Goal: Task Accomplishment & Management: Manage account settings

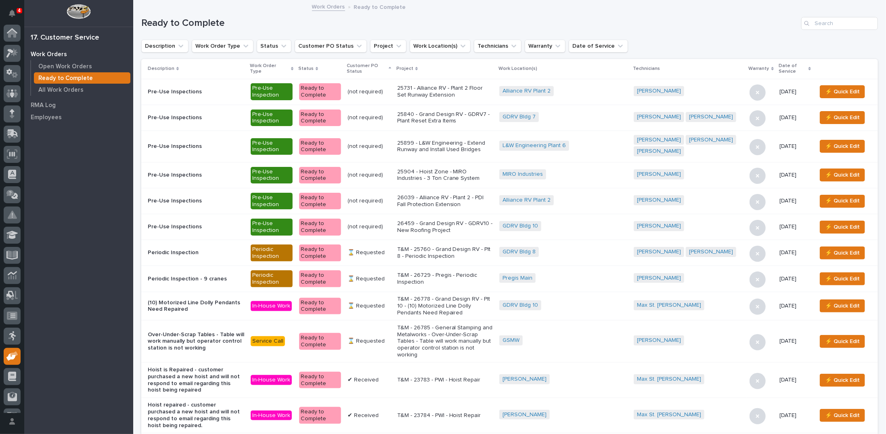
scroll to position [36, 0]
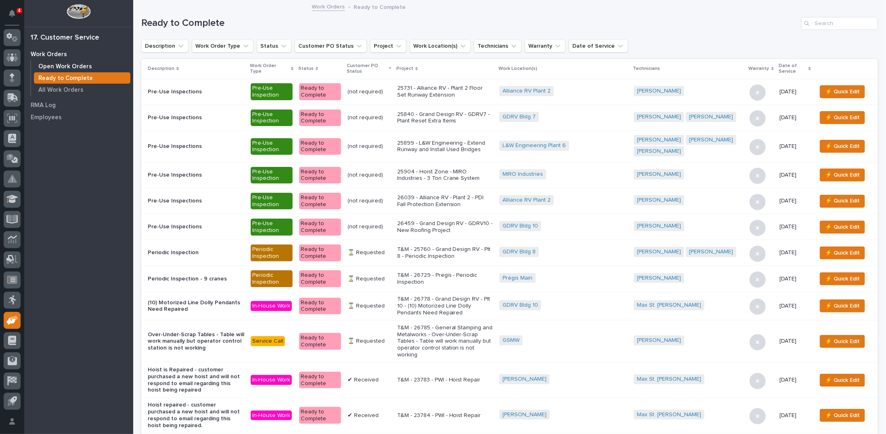
click at [80, 65] on p "Open Work Orders" at bounding box center [65, 66] width 54 height 7
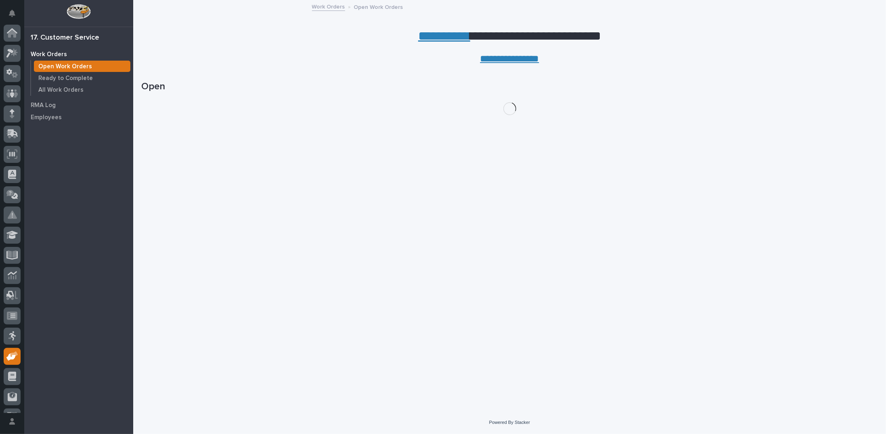
scroll to position [36, 0]
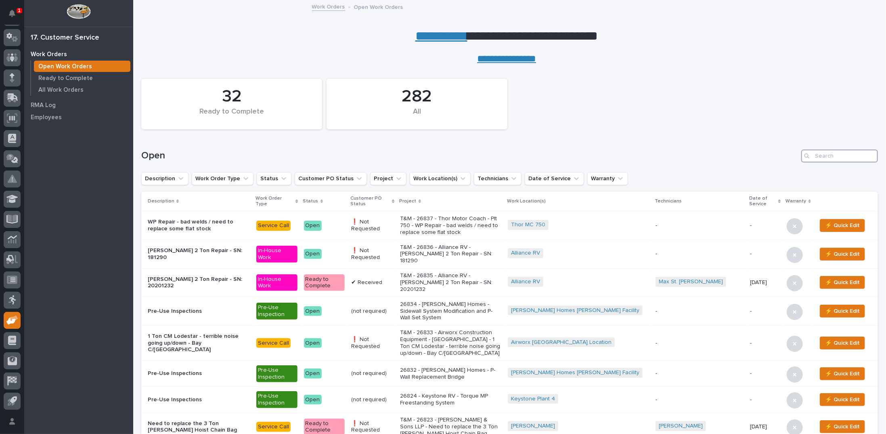
click at [812, 155] on input "Search" at bounding box center [839, 155] width 77 height 13
type input "26835"
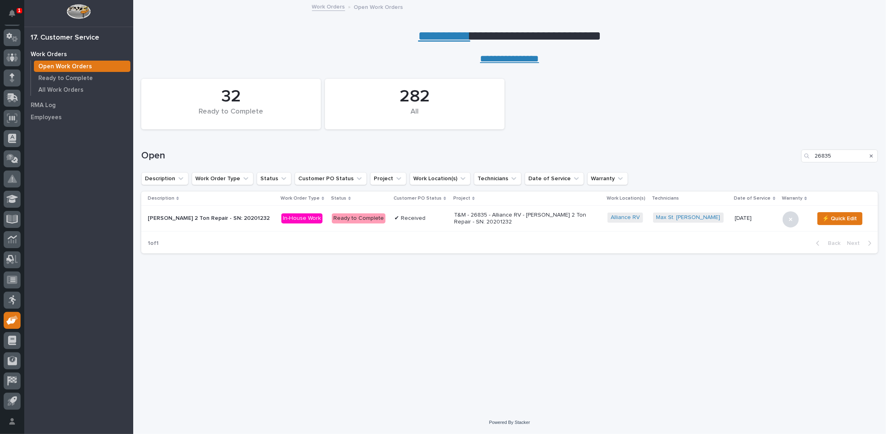
click at [512, 214] on p "T&M - 26835 - Alliance RV - [PERSON_NAME] 2 Ton Repair - SN: 20201232" at bounding box center [524, 219] width 141 height 14
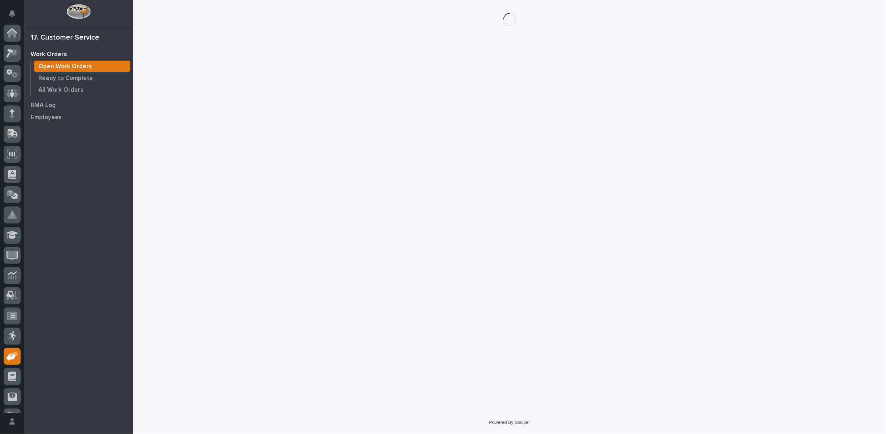
scroll to position [36, 0]
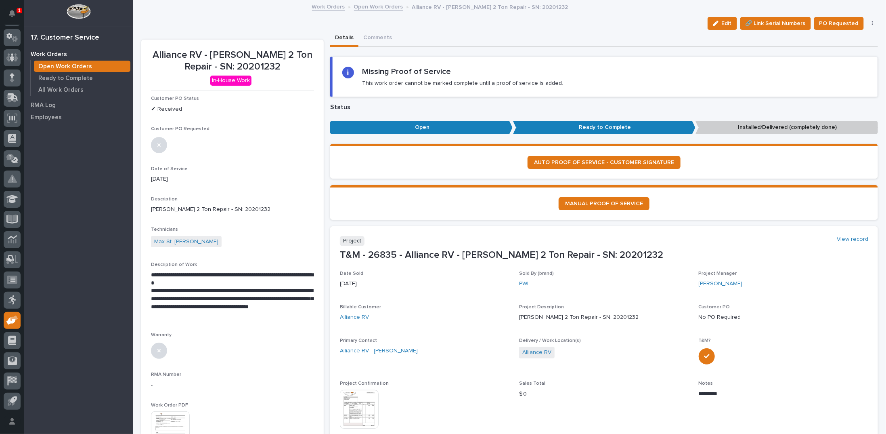
drag, startPoint x: 713, startPoint y: 25, endPoint x: 365, endPoint y: 258, distance: 418.4
click at [713, 25] on icon "button" at bounding box center [716, 24] width 6 height 6
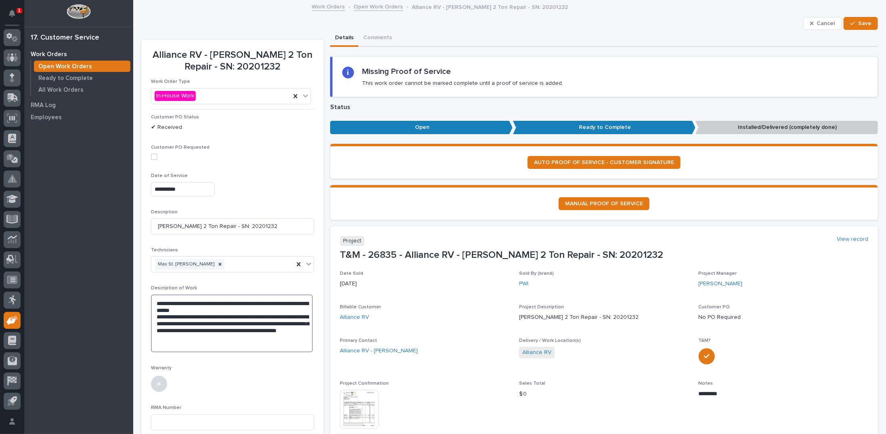
click at [270, 336] on textarea "**********" at bounding box center [232, 323] width 162 height 58
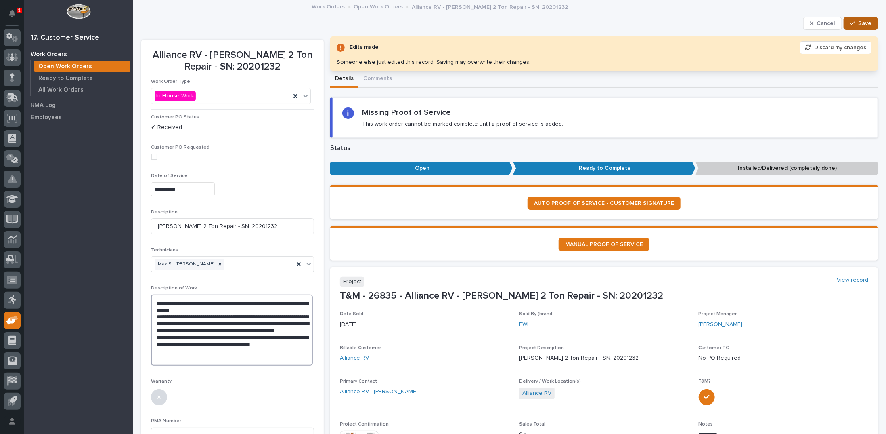
type textarea "**********"
click at [858, 25] on span "Save" at bounding box center [864, 23] width 13 height 7
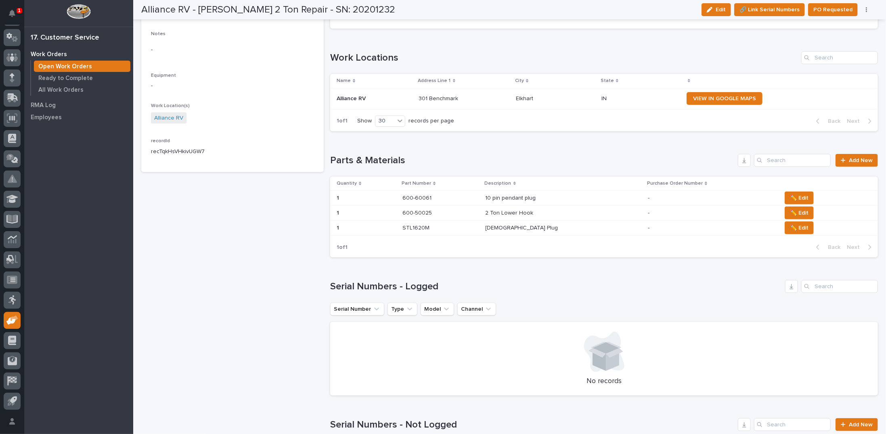
scroll to position [606, 0]
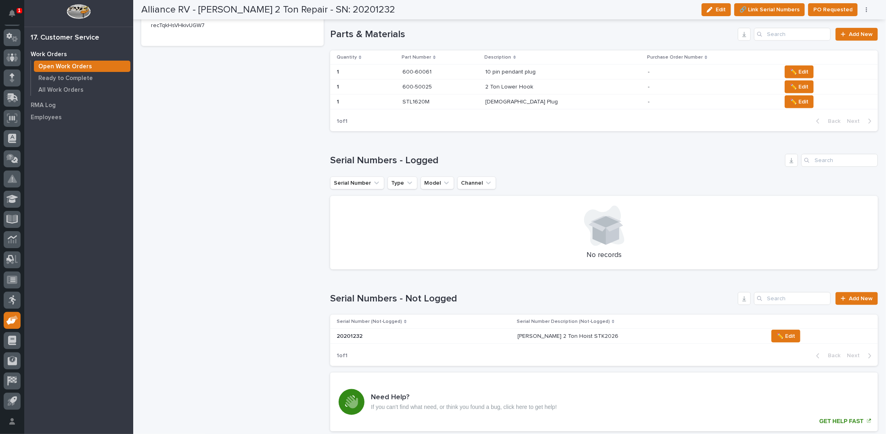
click at [467, 89] on div "600-50025 600-50025" at bounding box center [441, 86] width 76 height 13
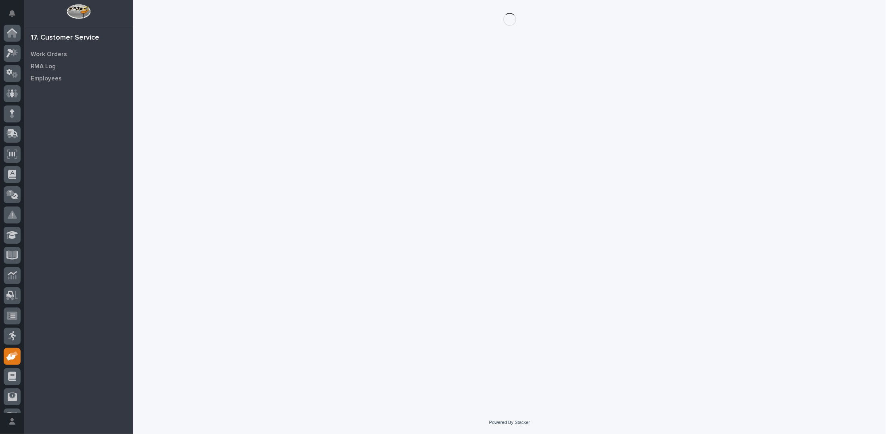
scroll to position [36, 0]
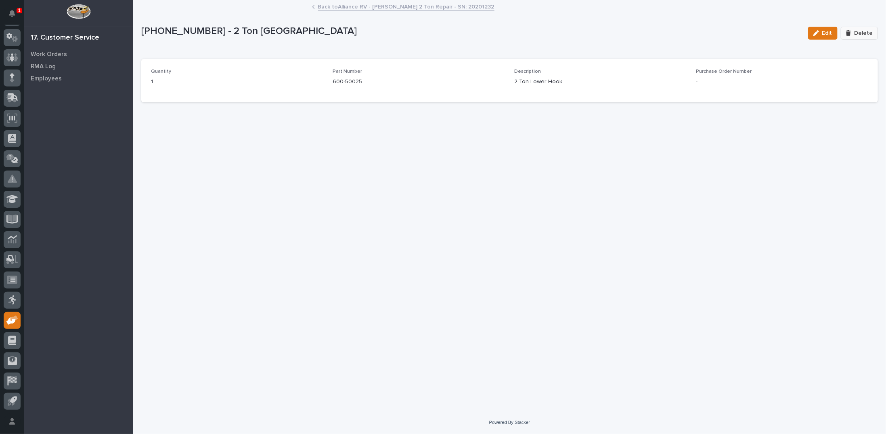
click at [864, 33] on span "Delete" at bounding box center [863, 32] width 19 height 7
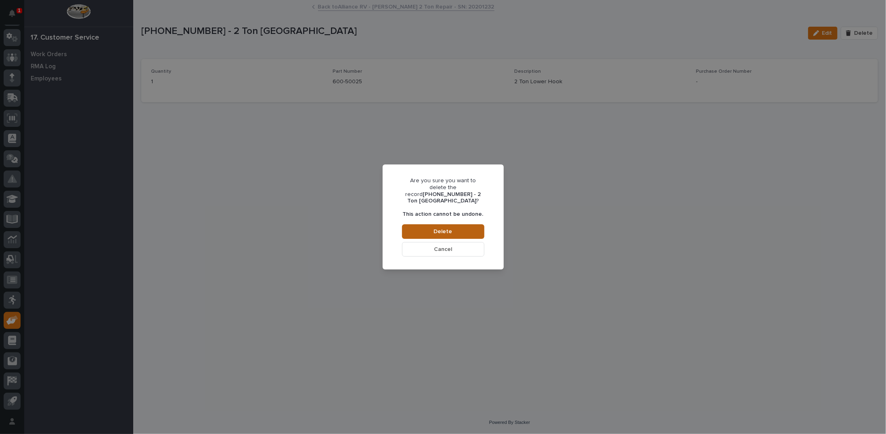
click at [451, 228] on span "Delete" at bounding box center [443, 231] width 19 height 7
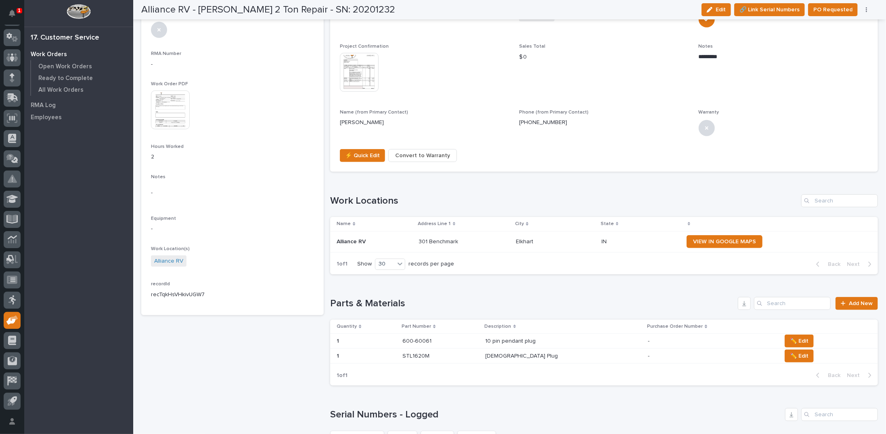
scroll to position [444, 0]
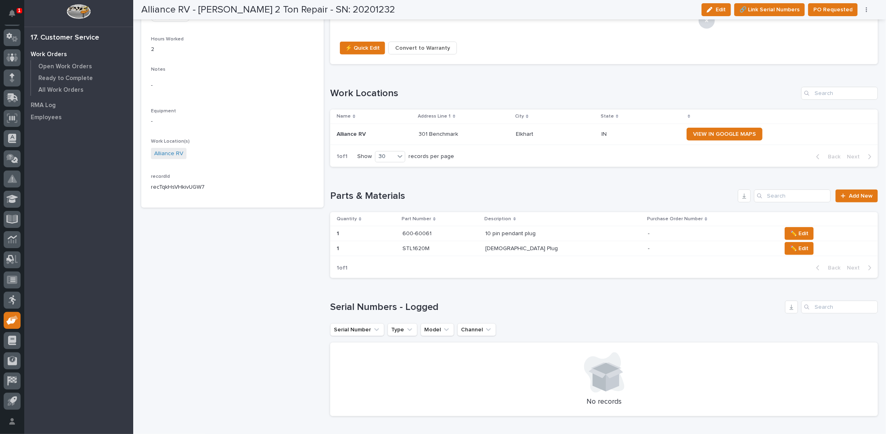
click at [507, 249] on p "Male Plug" at bounding box center [523, 247] width 74 height 8
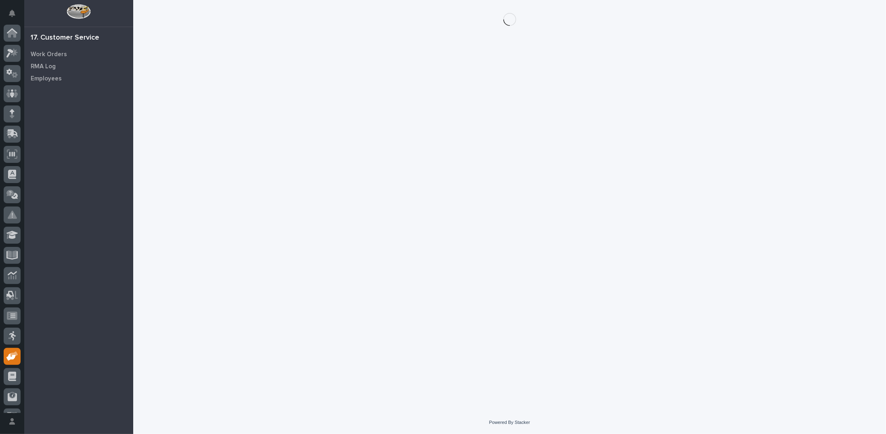
scroll to position [36, 0]
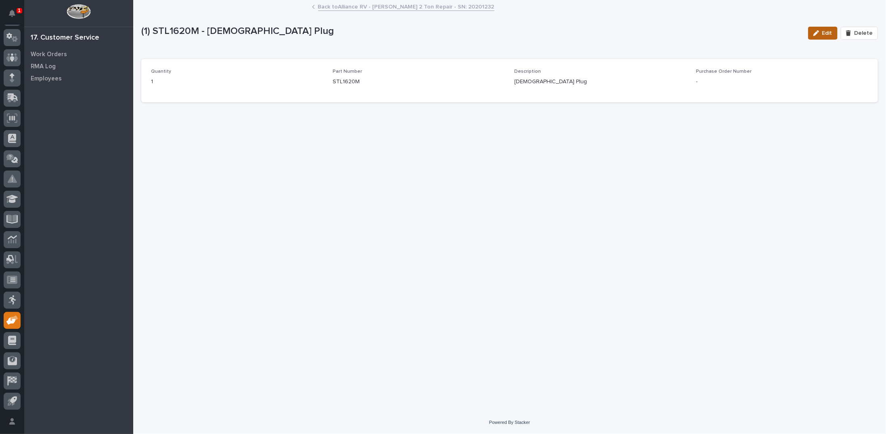
click at [822, 34] on div "button" at bounding box center [818, 33] width 9 height 6
click at [364, 5] on link "Back to Alliance RV - Starke 2 Ton Repair - SN: 20201232" at bounding box center [406, 6] width 176 height 9
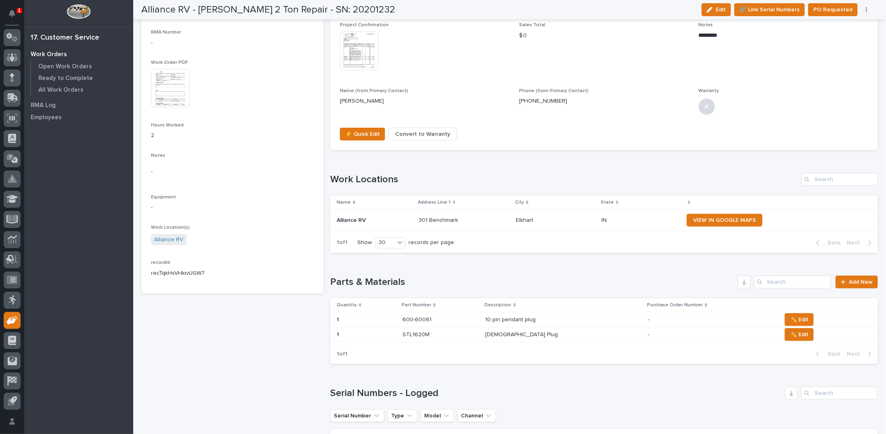
scroll to position [363, 0]
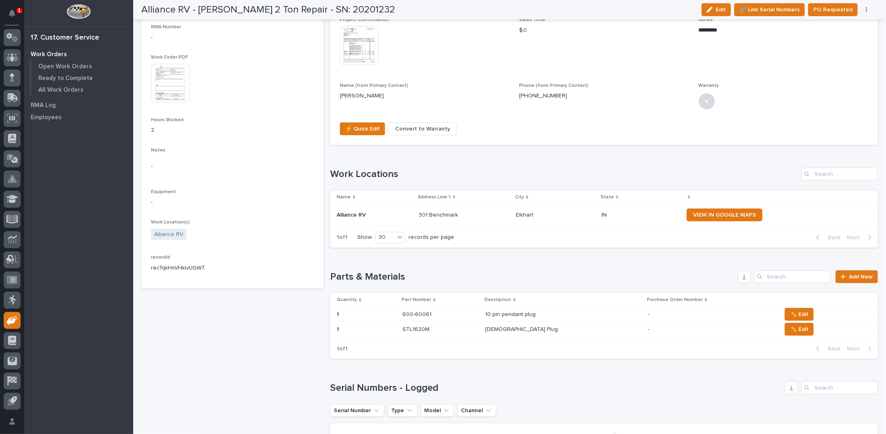
click at [417, 328] on p "STL1620M" at bounding box center [417, 328] width 29 height 8
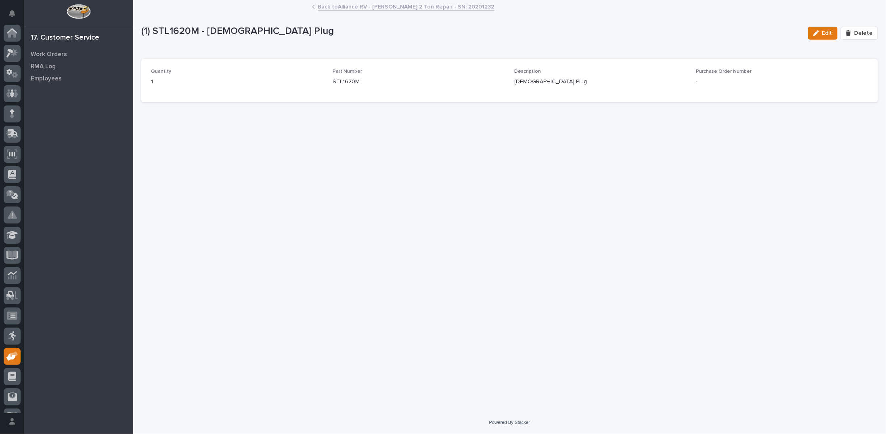
scroll to position [36, 0]
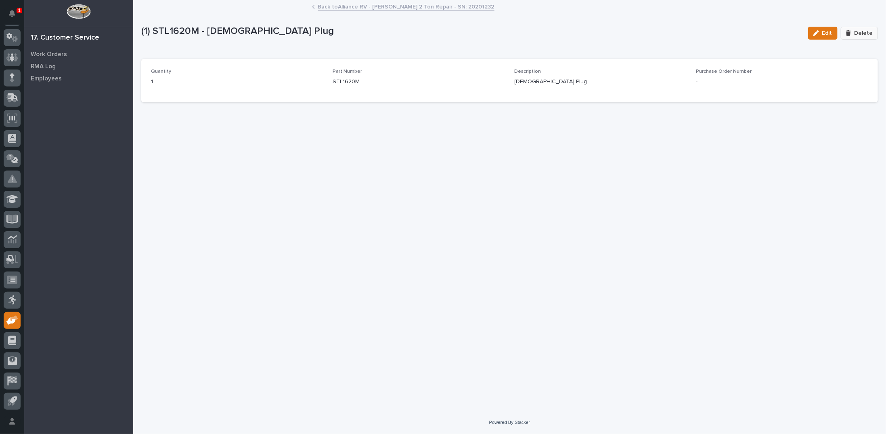
click at [868, 32] on span "Delete" at bounding box center [863, 32] width 19 height 7
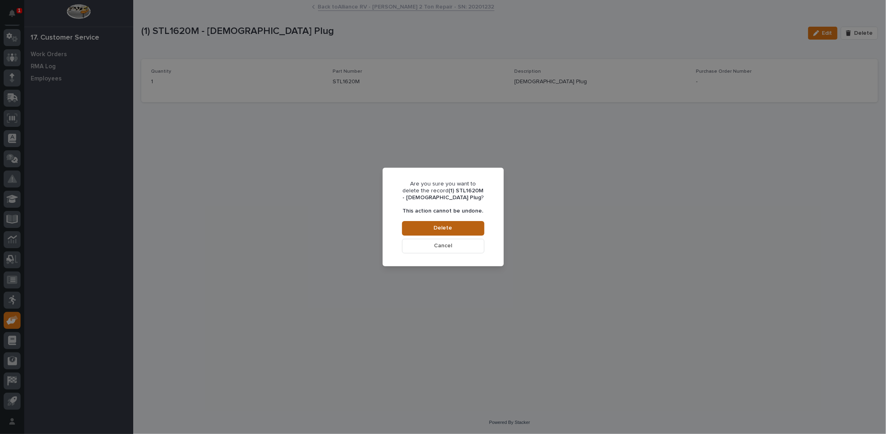
click at [441, 228] on span "Delete" at bounding box center [443, 227] width 19 height 7
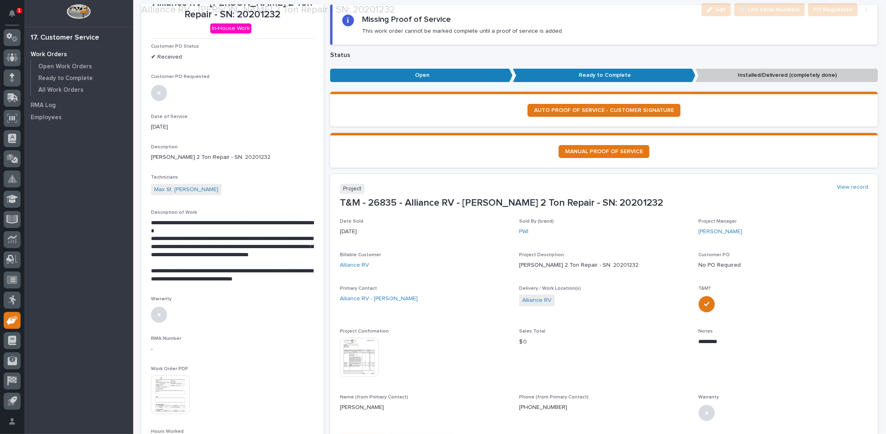
scroll to position [81, 0]
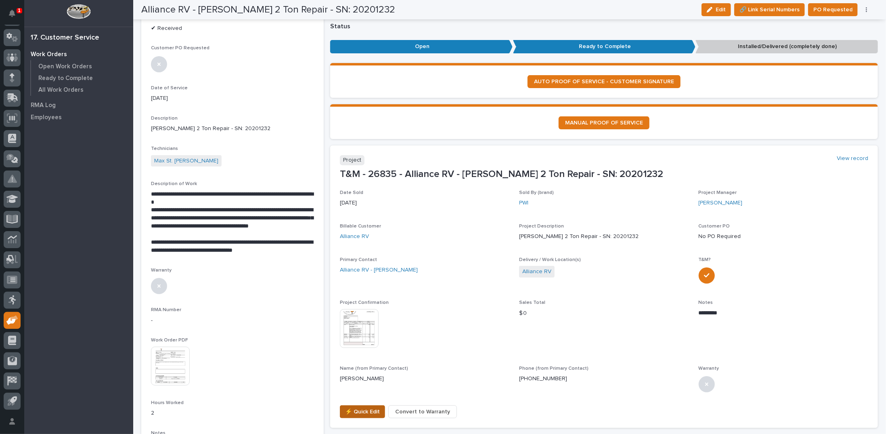
click at [355, 413] on span "⚡ Quick Edit" at bounding box center [362, 412] width 35 height 10
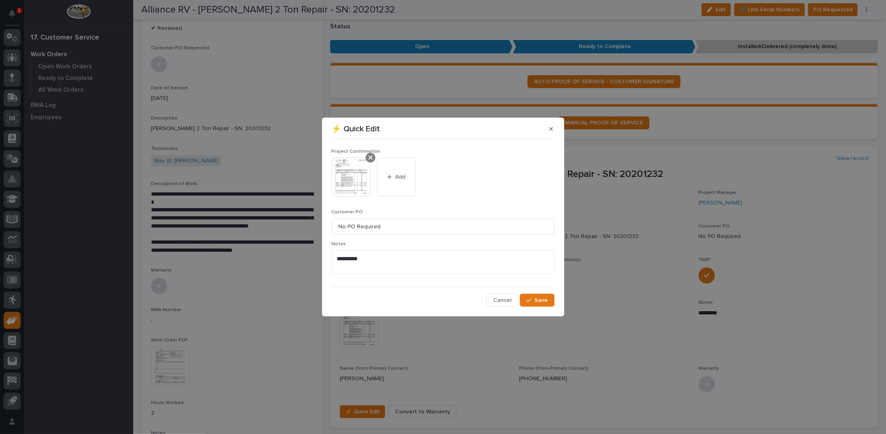
click at [372, 158] on icon at bounding box center [371, 157] width 4 height 6
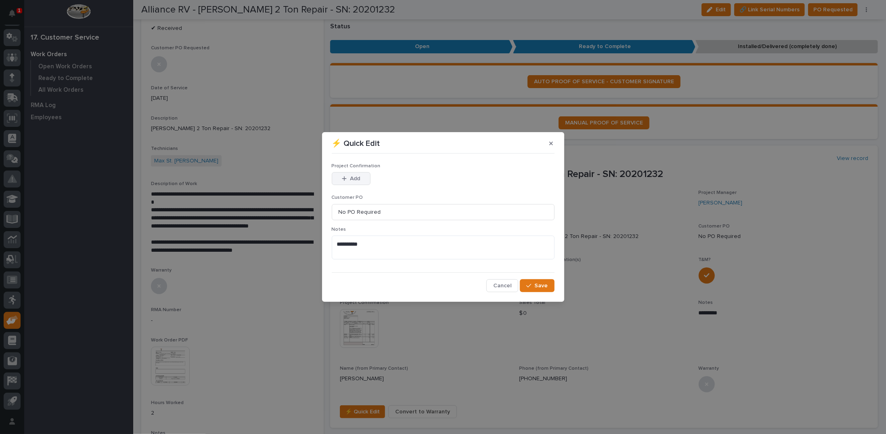
click at [340, 181] on button "Add" at bounding box center [351, 178] width 39 height 13
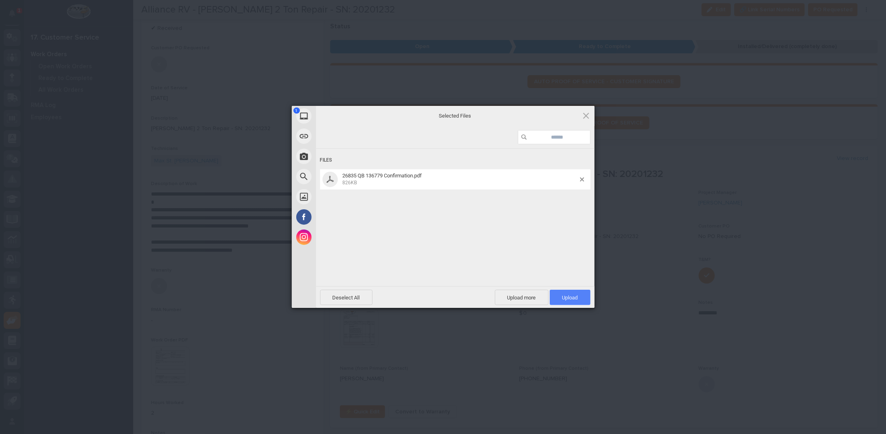
click at [573, 302] on span "Upload 1" at bounding box center [570, 296] width 41 height 15
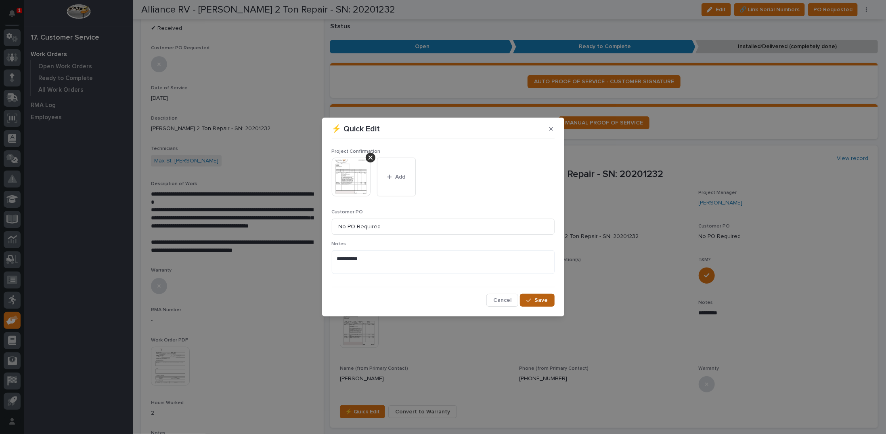
click at [533, 302] on div "button" at bounding box center [530, 300] width 8 height 6
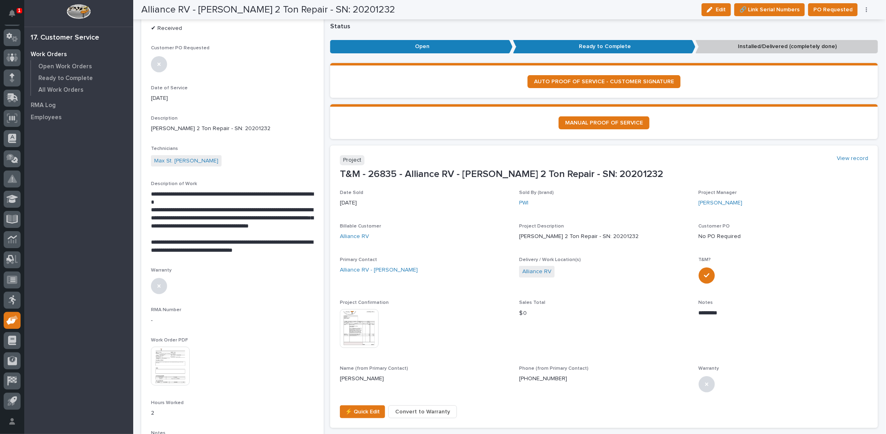
click at [867, 10] on icon "button" at bounding box center [866, 9] width 1 height 5
click at [833, 54] on span "Regenerate PDF" at bounding box center [841, 52] width 43 height 10
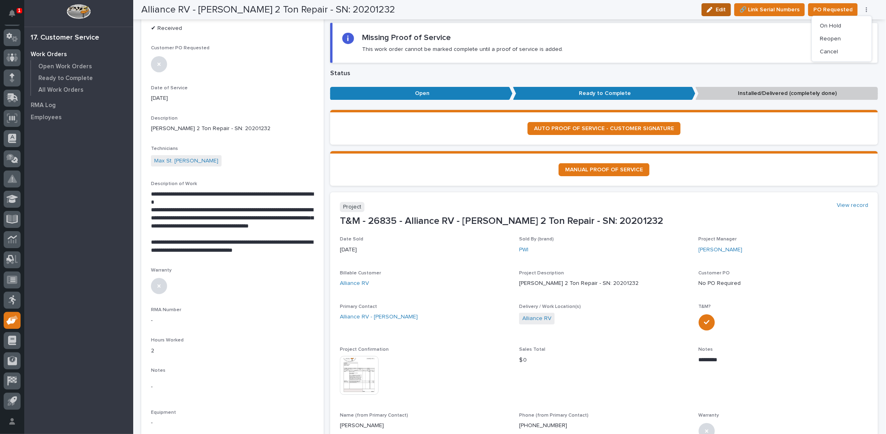
click at [716, 10] on div "button" at bounding box center [711, 10] width 9 height 6
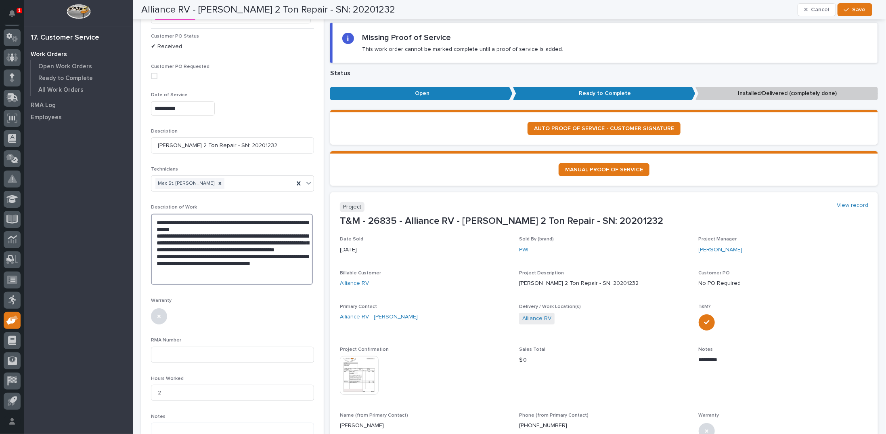
click at [234, 226] on textarea "**********" at bounding box center [232, 249] width 162 height 71
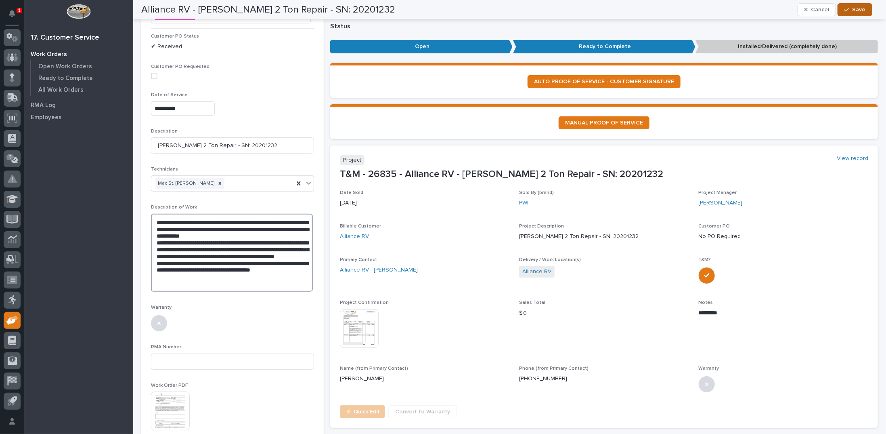
type textarea "**********"
click at [859, 6] on span "Save" at bounding box center [859, 9] width 13 height 7
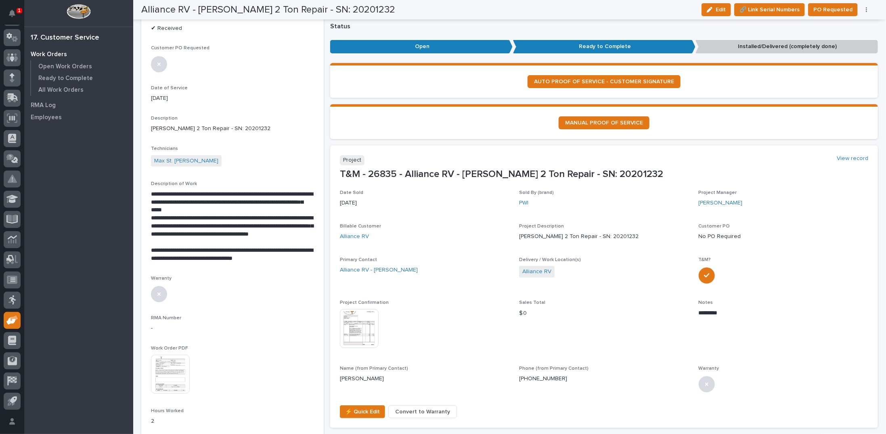
click at [868, 9] on button "button" at bounding box center [866, 10] width 11 height 6
click at [831, 53] on span "Regenerate PDF" at bounding box center [841, 52] width 43 height 10
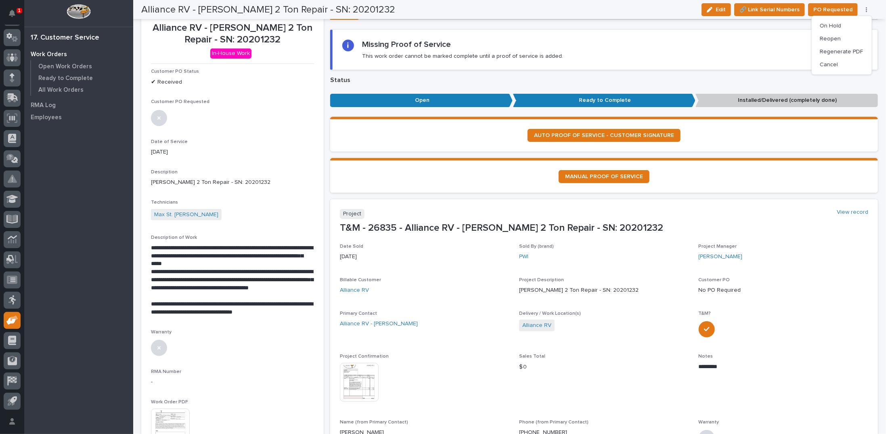
scroll to position [0, 0]
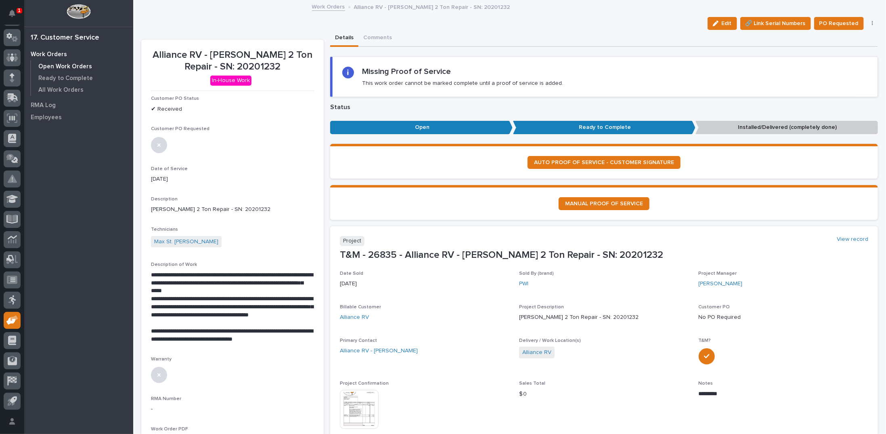
click at [80, 67] on p "Open Work Orders" at bounding box center [65, 66] width 54 height 7
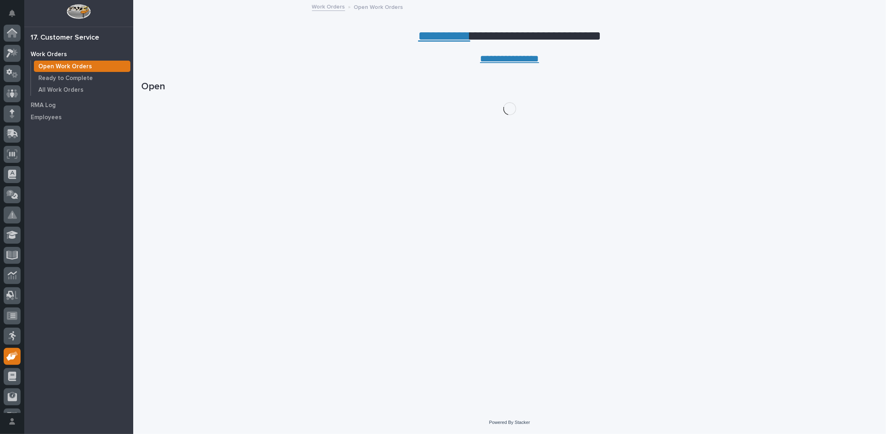
scroll to position [36, 0]
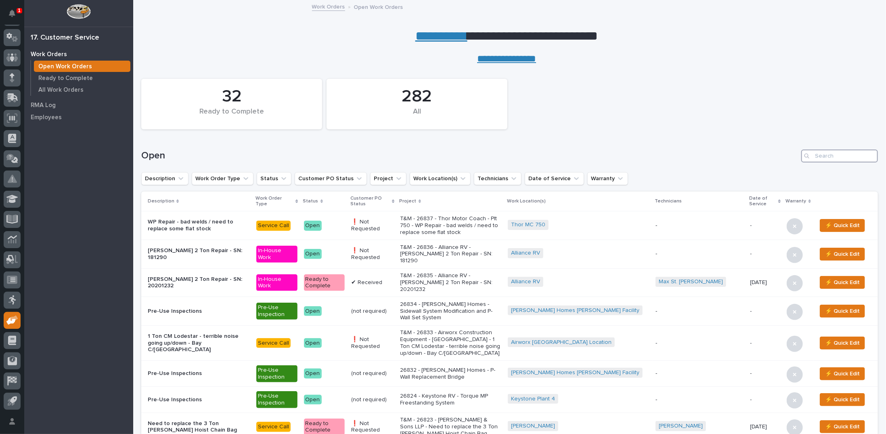
click at [822, 153] on input "Search" at bounding box center [839, 155] width 77 height 13
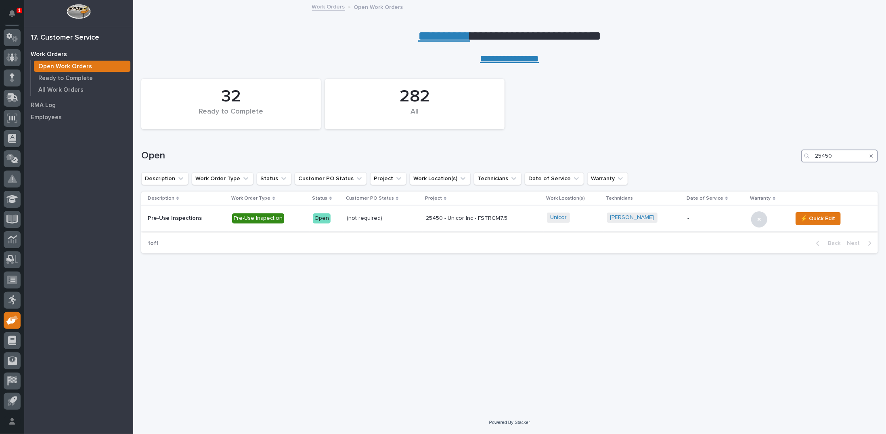
type input "25450"
click at [470, 217] on p "25450 - Unicor Inc - FSTRGM7.5" at bounding box center [483, 218] width 115 height 7
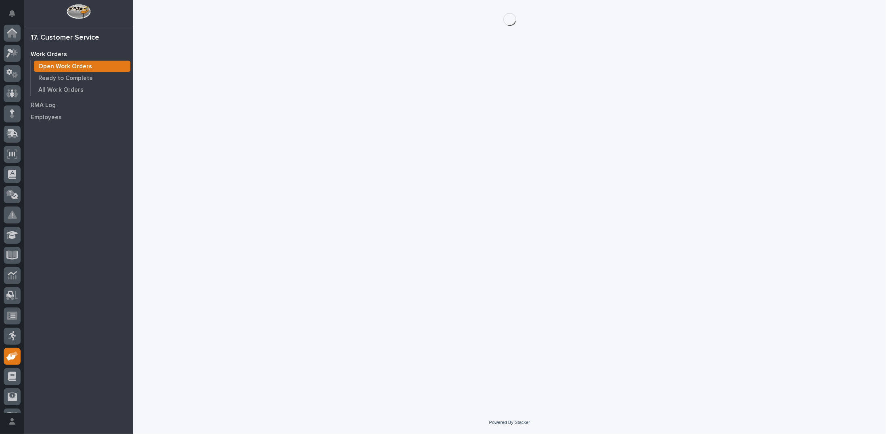
scroll to position [36, 0]
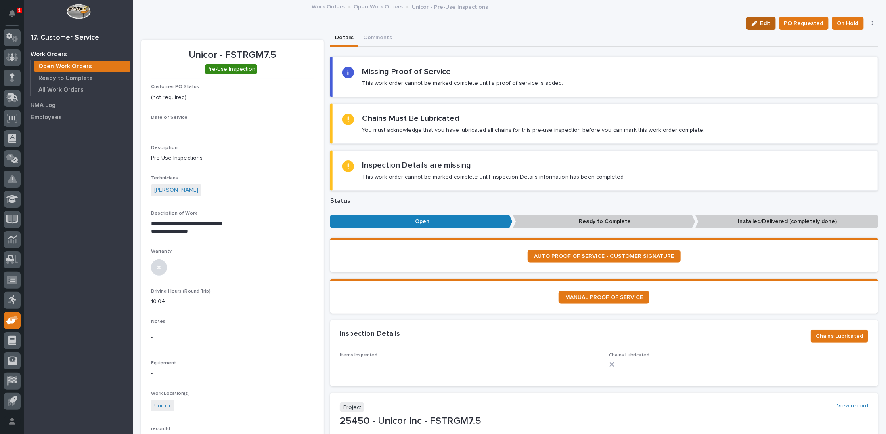
click at [763, 24] on span "Edit" at bounding box center [766, 23] width 10 height 7
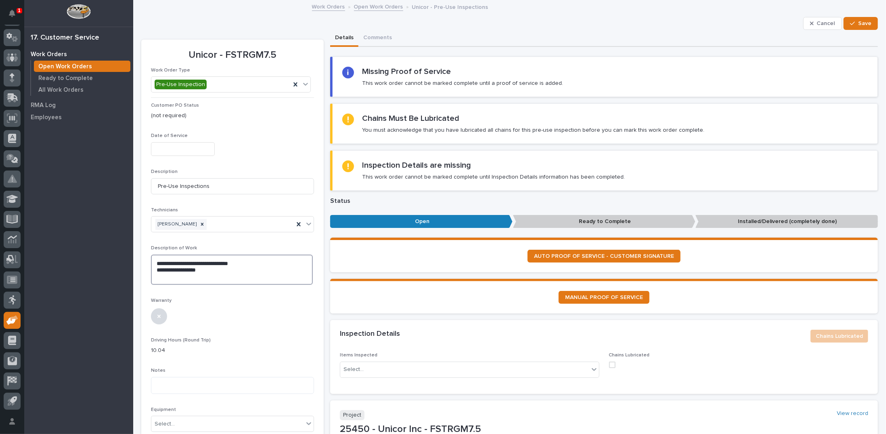
click at [256, 258] on textarea "**********" at bounding box center [232, 269] width 162 height 30
click at [221, 271] on textarea "**********" at bounding box center [232, 269] width 162 height 30
drag, startPoint x: 157, startPoint y: 268, endPoint x: 208, endPoint y: 269, distance: 50.9
click at [208, 269] on textarea "**********" at bounding box center [232, 269] width 162 height 30
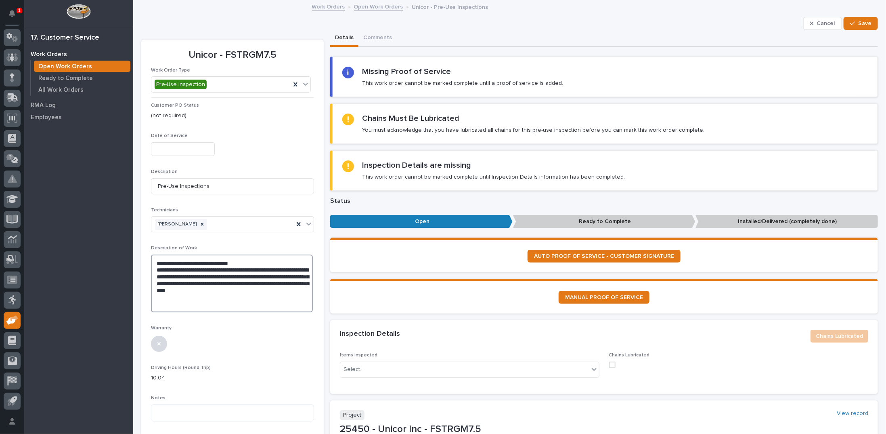
click at [225, 260] on textarea "**********" at bounding box center [232, 283] width 162 height 58
click at [272, 263] on textarea "**********" at bounding box center [232, 283] width 162 height 58
click at [199, 309] on textarea "**********" at bounding box center [232, 289] width 162 height 71
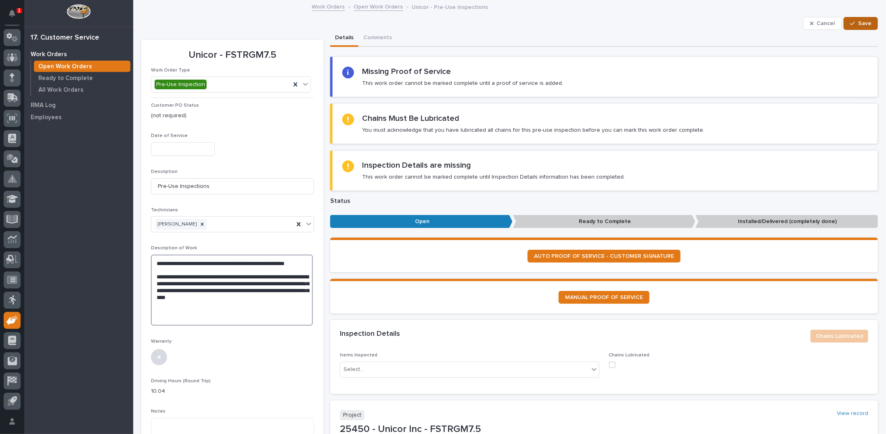
type textarea "**********"
click at [858, 25] on span "Save" at bounding box center [864, 23] width 13 height 7
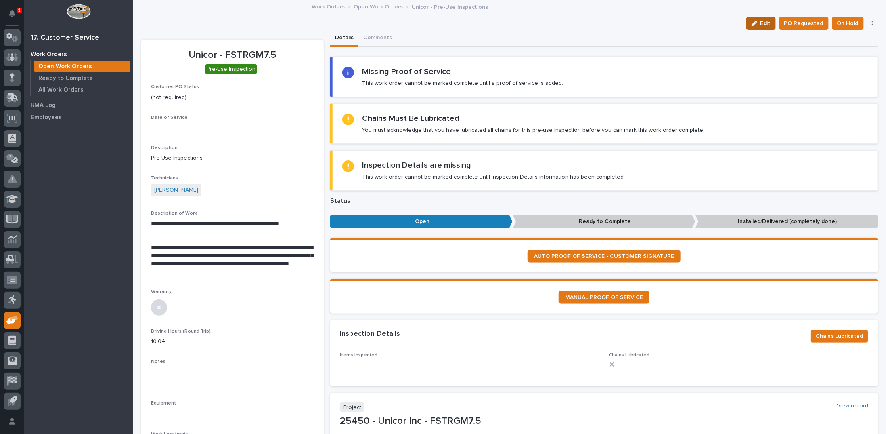
click at [756, 25] on div "button" at bounding box center [756, 24] width 9 height 6
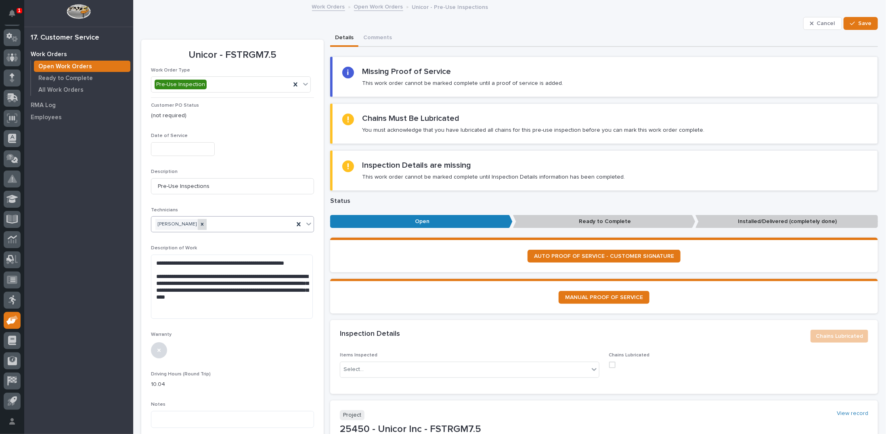
click at [201, 223] on icon at bounding box center [202, 223] width 3 height 3
type input "****"
click at [181, 236] on div "[PERSON_NAME]" at bounding box center [231, 238] width 161 height 14
click at [168, 314] on textarea "**********" at bounding box center [232, 286] width 162 height 64
click at [858, 25] on span "Save" at bounding box center [864, 23] width 13 height 7
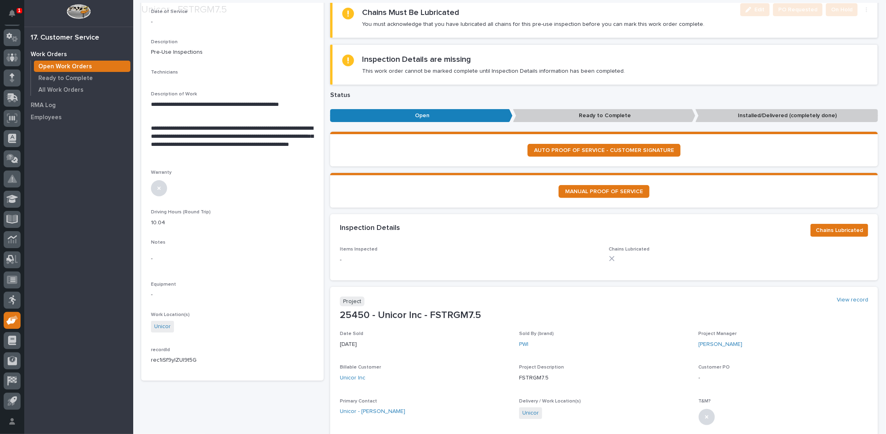
scroll to position [162, 0]
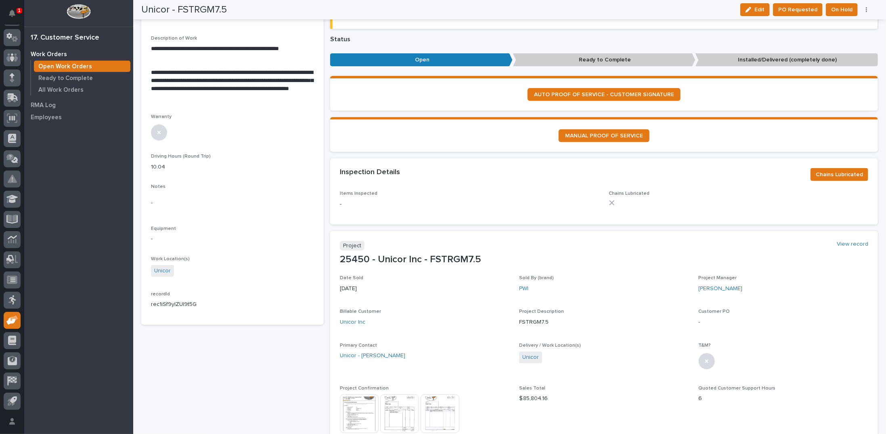
click at [271, 96] on p "**********" at bounding box center [232, 85] width 162 height 32
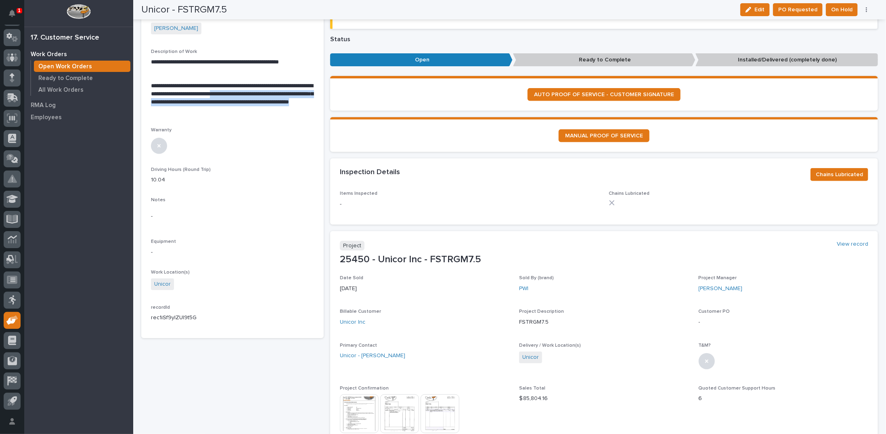
click at [269, 108] on p "**********" at bounding box center [232, 98] width 162 height 32
click at [268, 111] on p "**********" at bounding box center [232, 98] width 162 height 32
click at [269, 111] on p "**********" at bounding box center [232, 98] width 162 height 32
click at [761, 10] on span "Edit" at bounding box center [760, 9] width 10 height 7
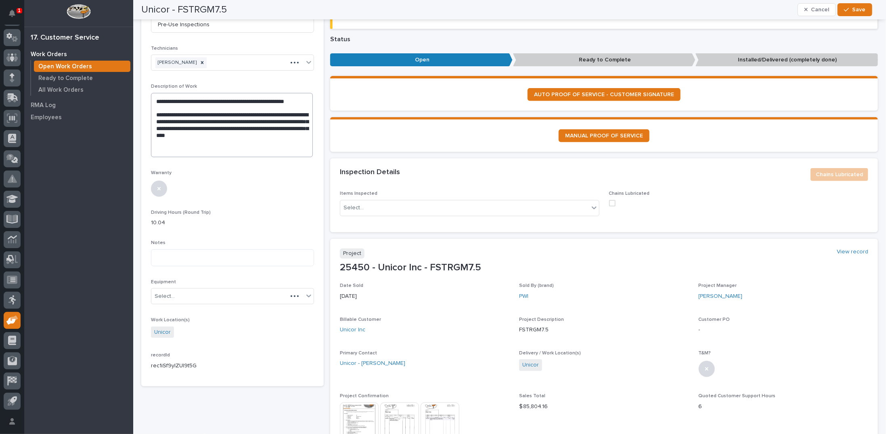
scroll to position [165, 0]
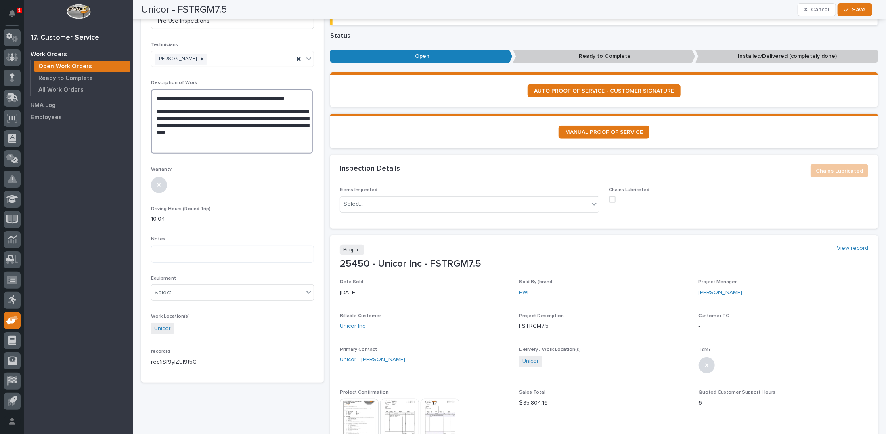
click at [288, 137] on textarea "**********" at bounding box center [232, 121] width 162 height 64
click at [197, 144] on textarea "**********" at bounding box center [232, 124] width 162 height 71
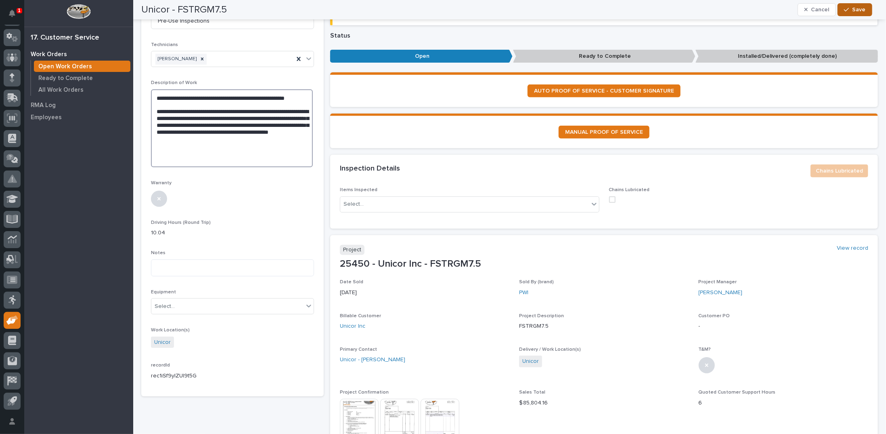
type textarea "**********"
click at [858, 9] on span "Save" at bounding box center [859, 9] width 13 height 7
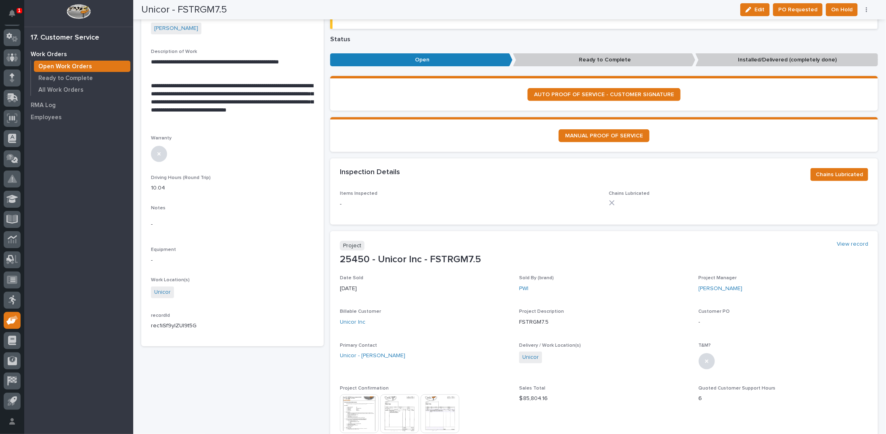
scroll to position [0, 0]
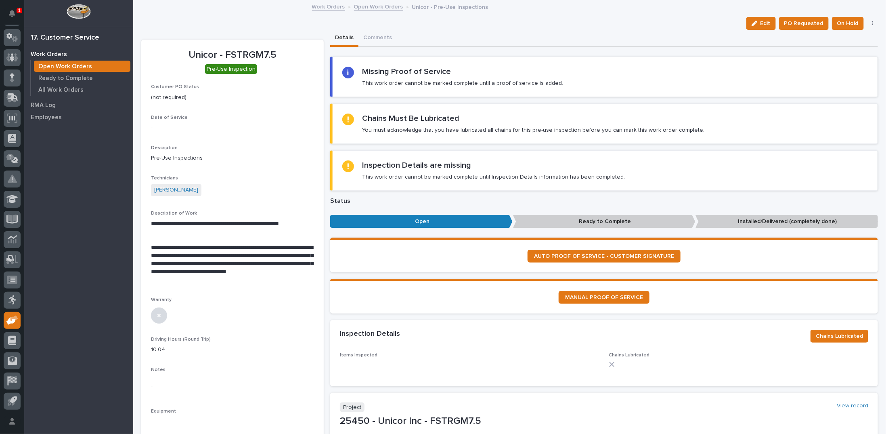
click at [371, 6] on link "Open Work Orders" at bounding box center [378, 6] width 49 height 9
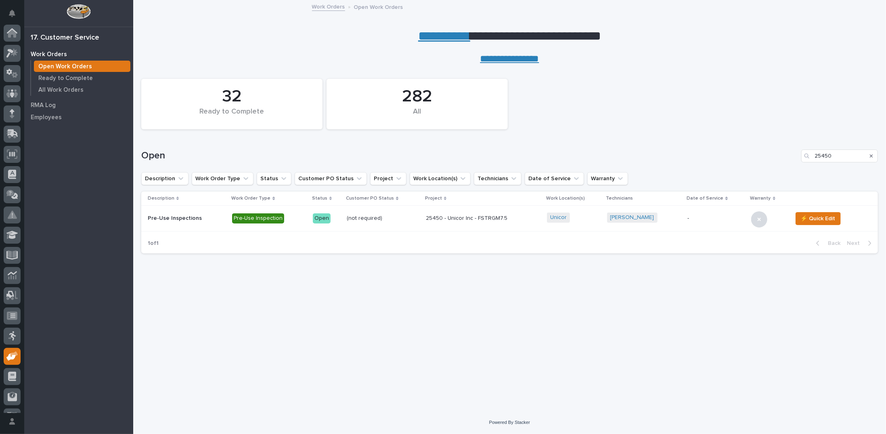
scroll to position [36, 0]
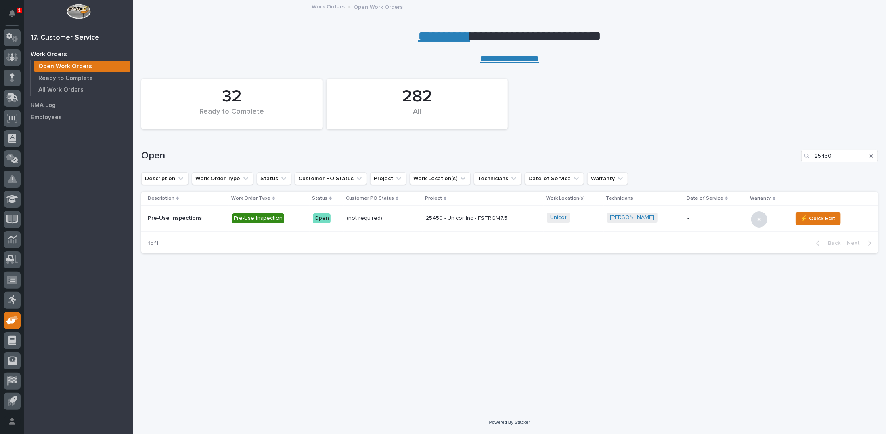
click at [873, 155] on icon "Search" at bounding box center [871, 155] width 3 height 5
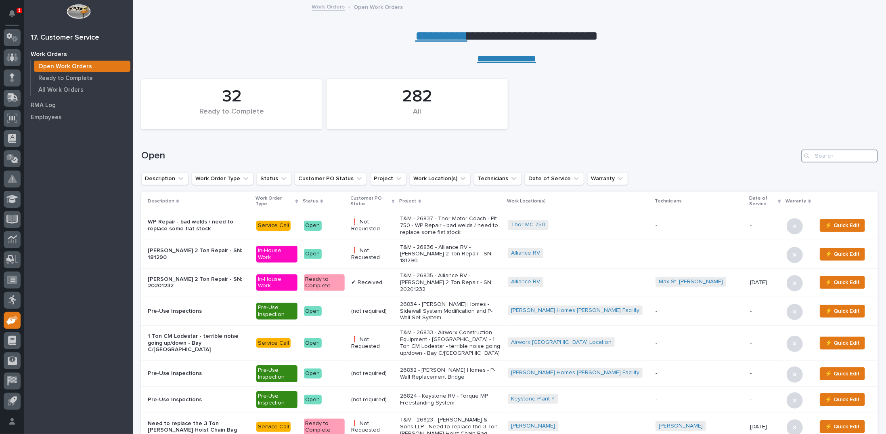
click at [849, 157] on input "Search" at bounding box center [839, 155] width 77 height 13
type input "26785"
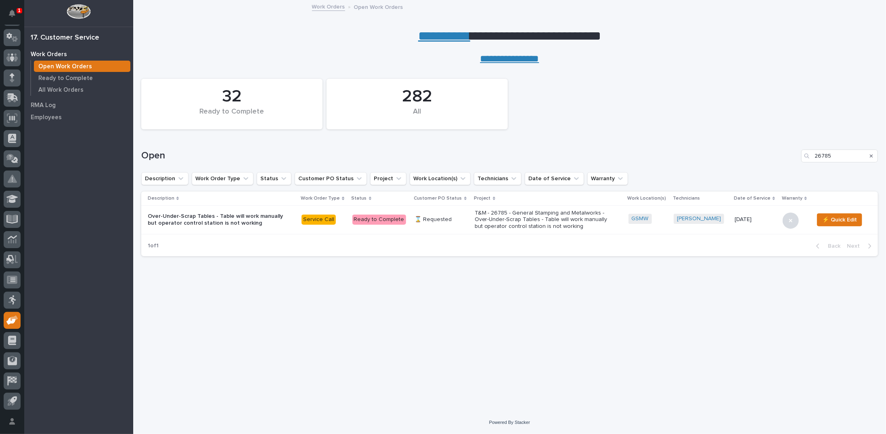
click at [554, 215] on p "T&M - 26785 - General Stamping and Metalworks - Over-Under-Scrap Tables - Table…" at bounding box center [545, 220] width 141 height 20
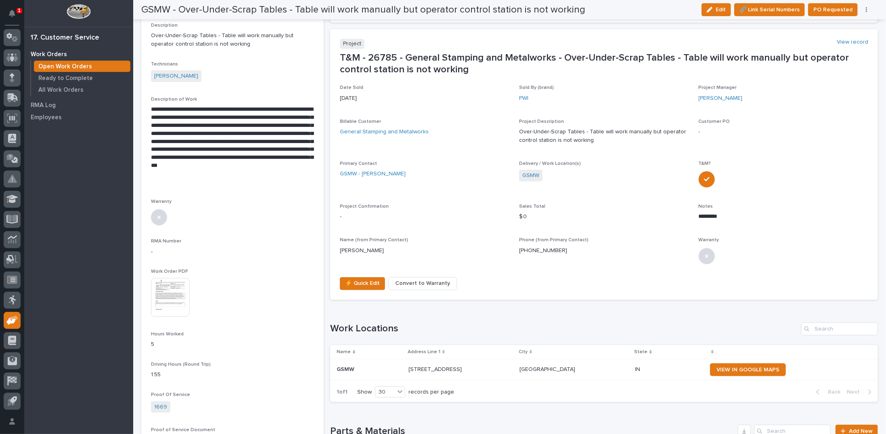
scroll to position [202, 0]
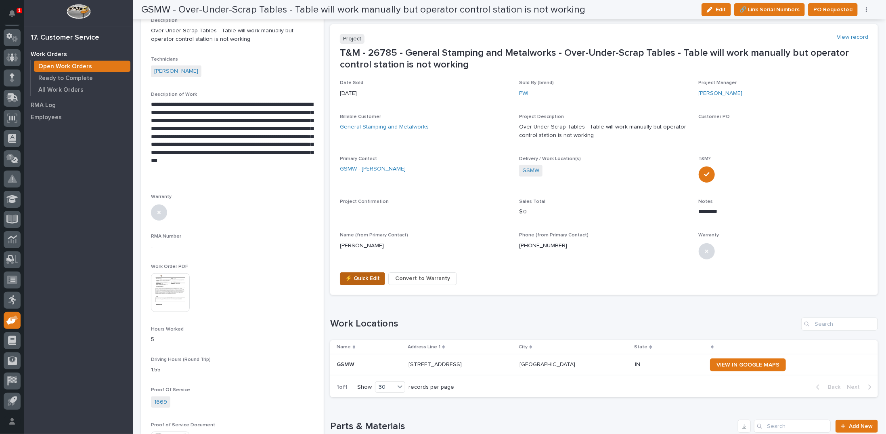
click at [369, 278] on span "⚡ Quick Edit" at bounding box center [362, 278] width 35 height 10
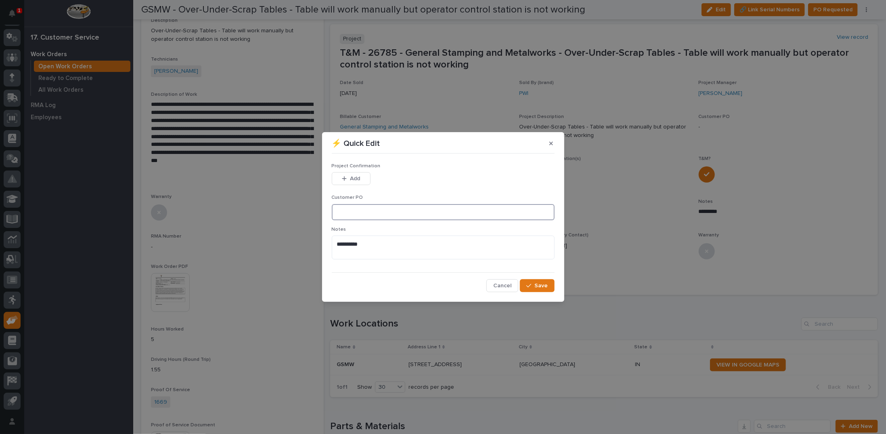
click at [361, 212] on input at bounding box center [443, 212] width 223 height 16
type input "SB084292"
click at [350, 176] on span "Add" at bounding box center [355, 178] width 10 height 7
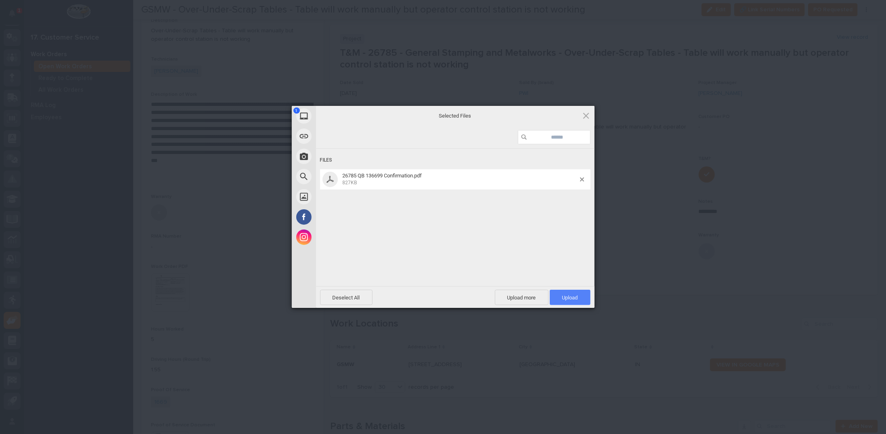
click at [561, 302] on span "Upload 1" at bounding box center [570, 296] width 41 height 15
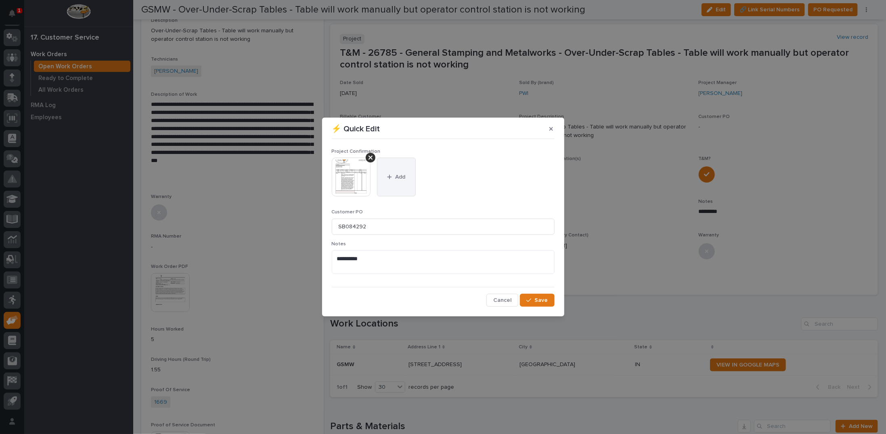
click at [403, 176] on span "Add" at bounding box center [400, 176] width 10 height 7
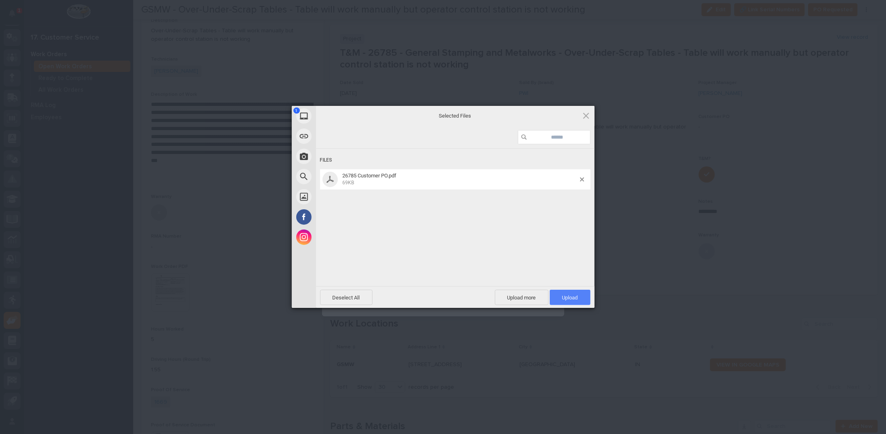
click at [575, 300] on span "Upload 1" at bounding box center [570, 296] width 41 height 15
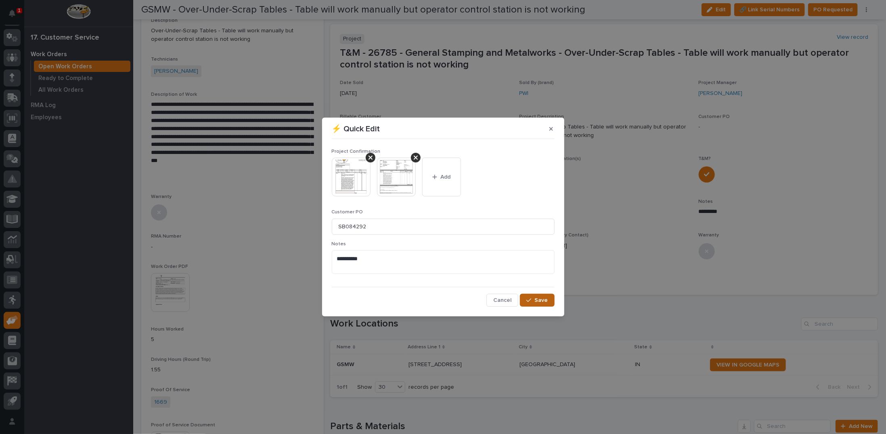
click at [537, 298] on span "Save" at bounding box center [541, 299] width 13 height 7
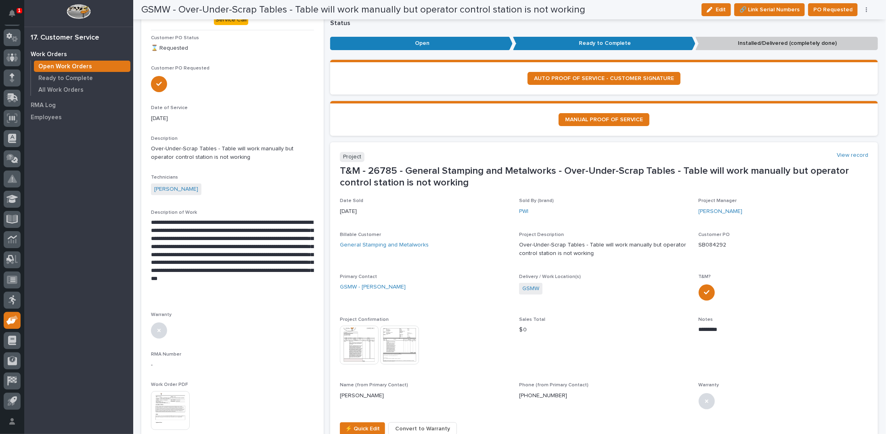
scroll to position [0, 0]
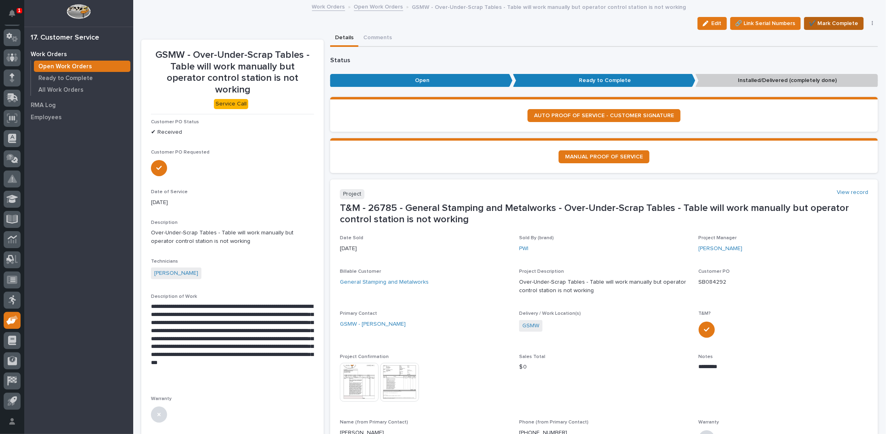
click at [828, 23] on span "✔️ Mark Complete" at bounding box center [834, 24] width 49 height 10
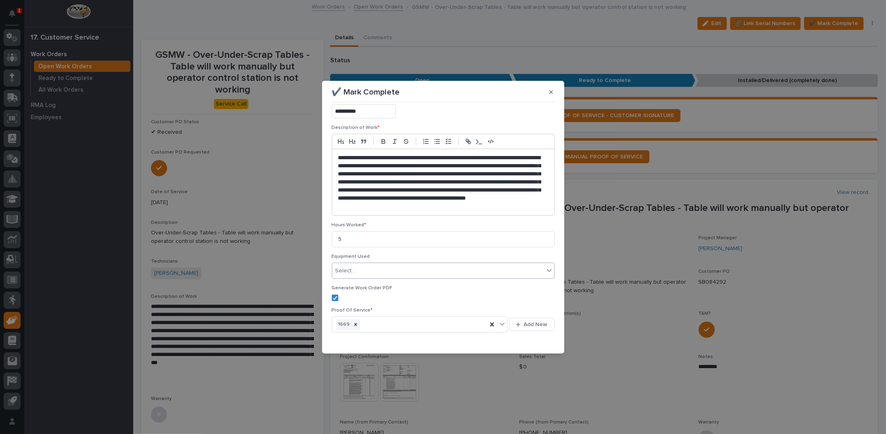
scroll to position [67, 0]
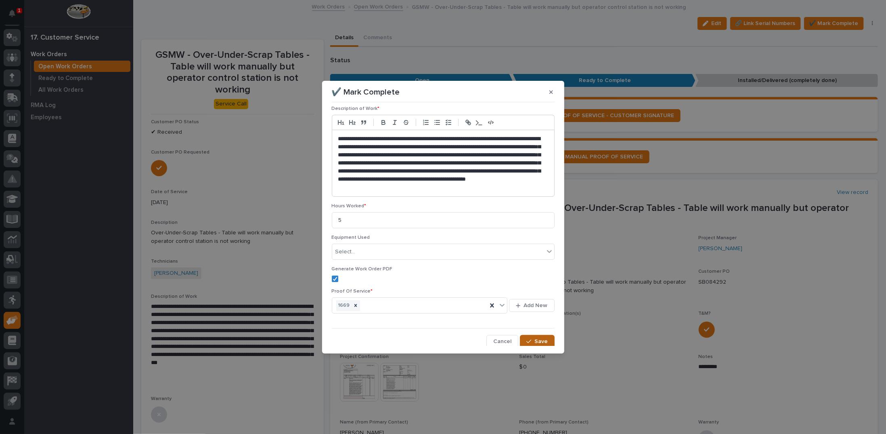
click at [531, 339] on div "button" at bounding box center [530, 341] width 8 height 6
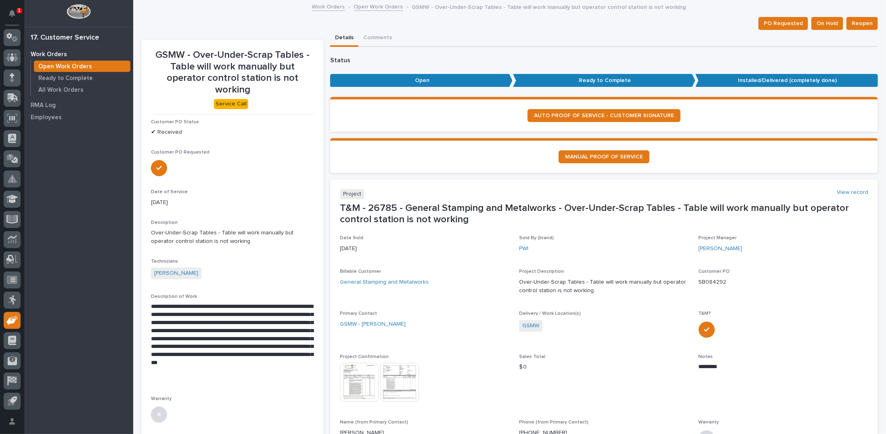
click at [367, 6] on link "Open Work Orders" at bounding box center [378, 6] width 49 height 9
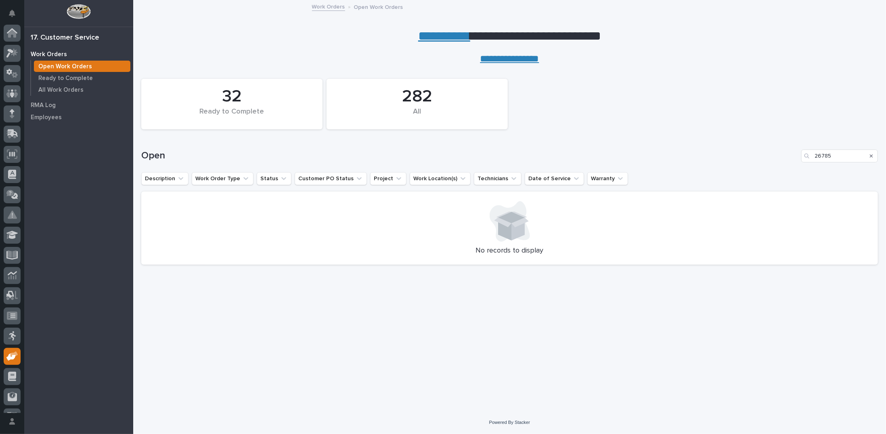
scroll to position [36, 0]
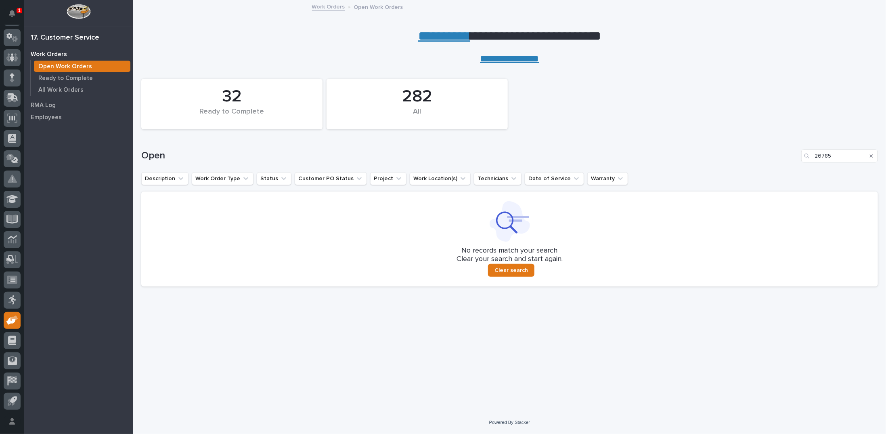
click at [873, 156] on icon "Search" at bounding box center [871, 155] width 3 height 3
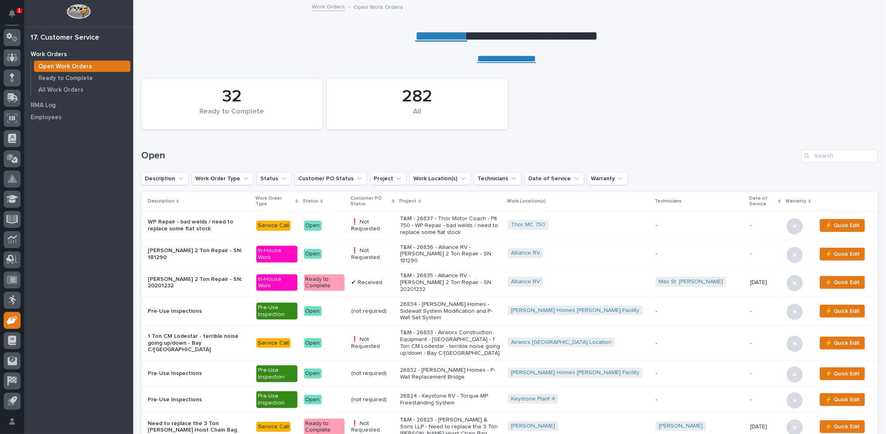
click at [429, 35] on link "**********" at bounding box center [441, 35] width 52 height 13
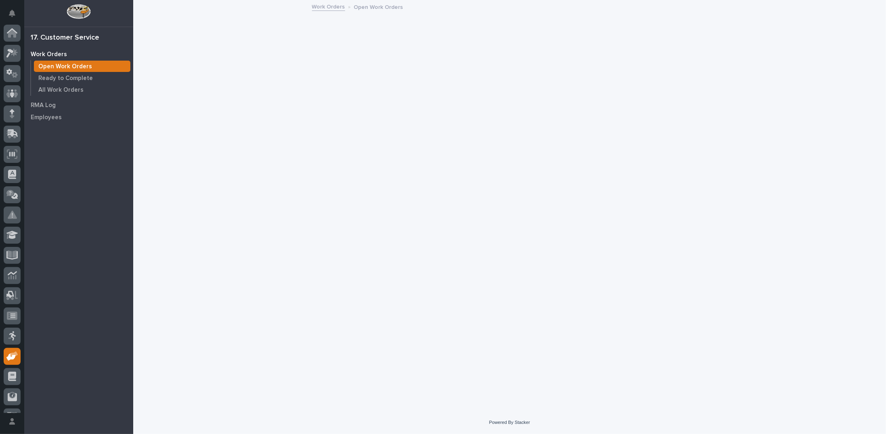
scroll to position [36, 0]
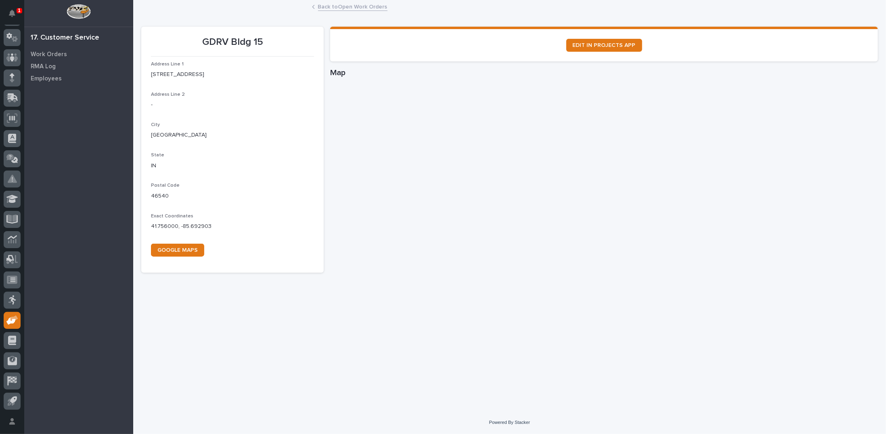
click at [333, 6] on link "Back to Open Work Orders" at bounding box center [352, 6] width 69 height 9
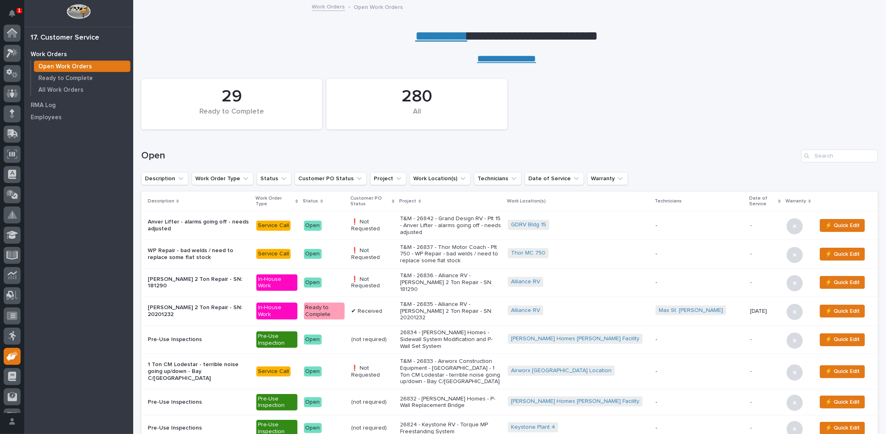
scroll to position [36, 0]
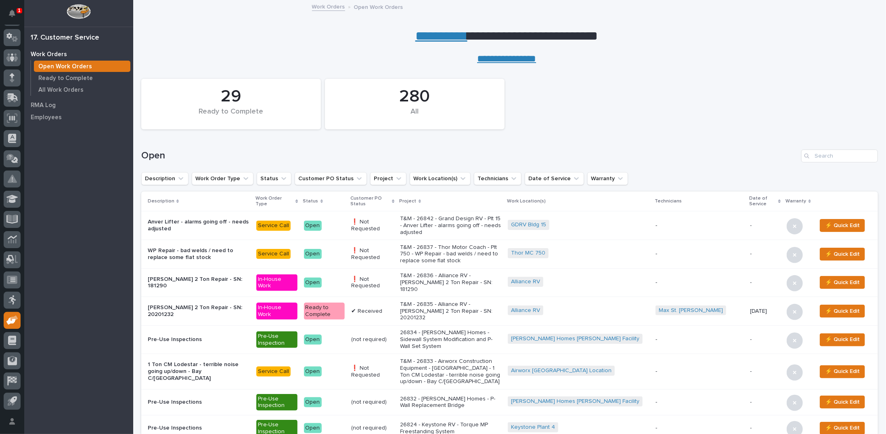
click at [425, 33] on link "**********" at bounding box center [441, 35] width 52 height 13
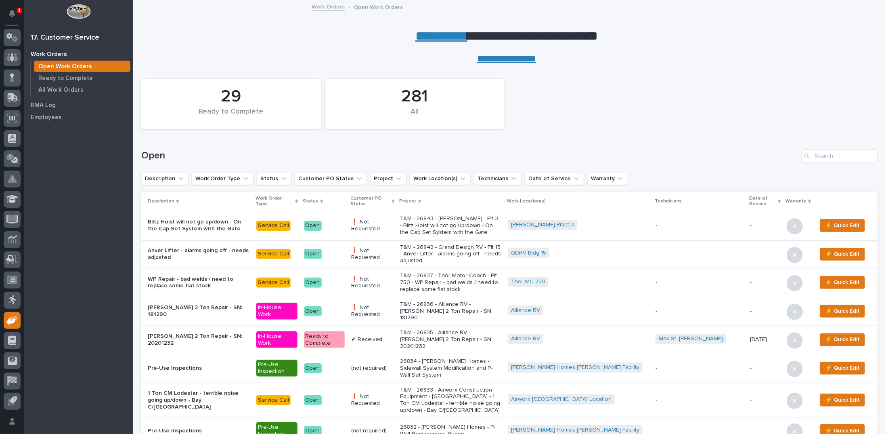
click at [540, 224] on link "Brinkley Plant 3" at bounding box center [542, 224] width 63 height 7
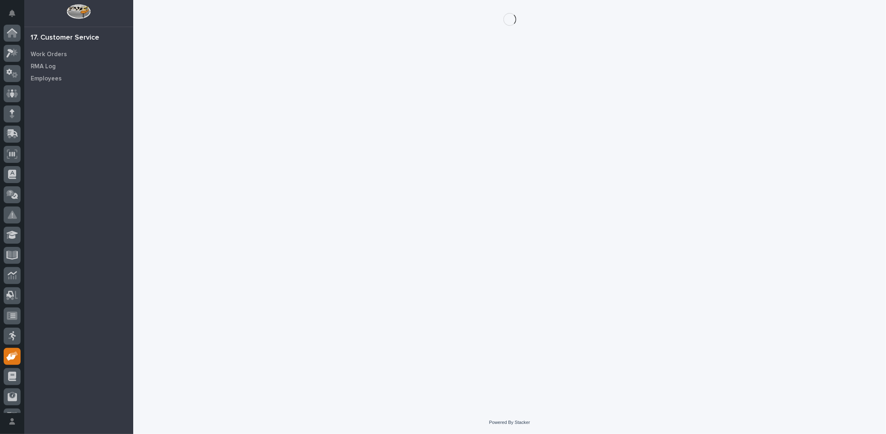
scroll to position [36, 0]
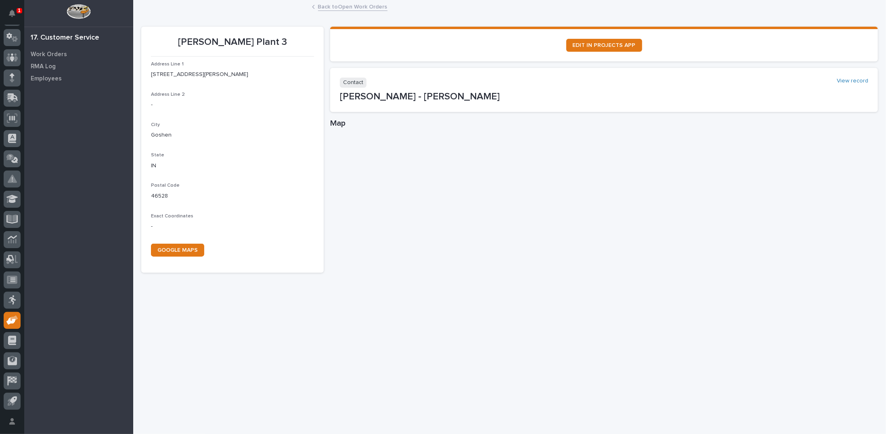
click at [357, 8] on link "Back to Open Work Orders" at bounding box center [352, 6] width 69 height 9
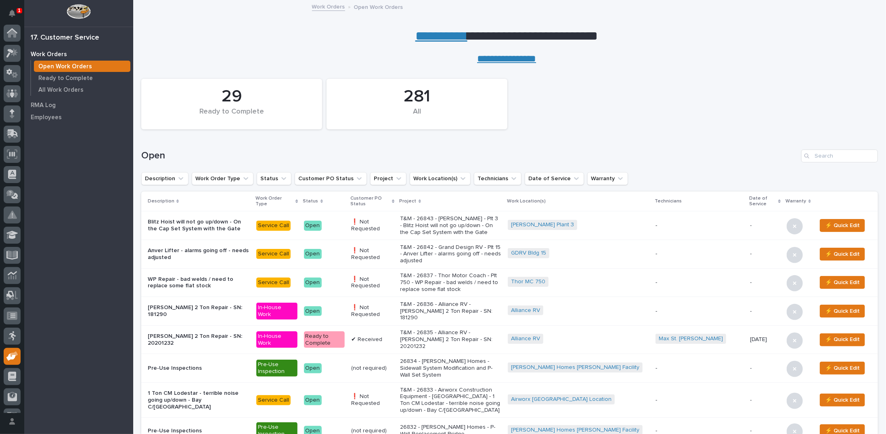
scroll to position [36, 0]
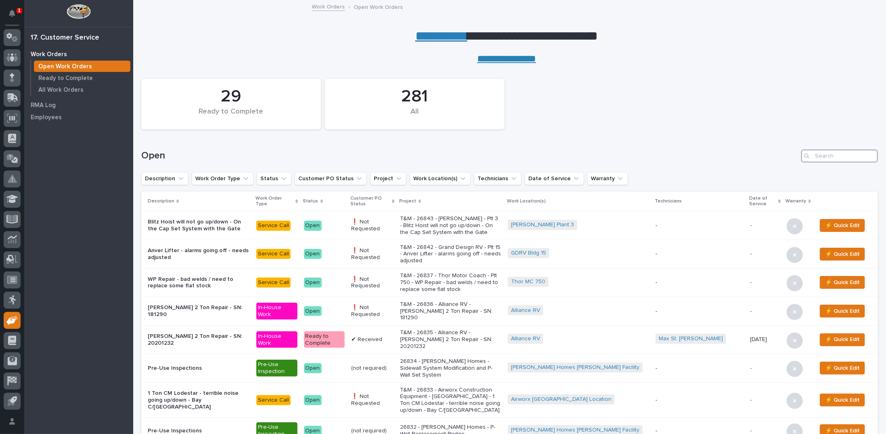
click at [811, 155] on input "Search" at bounding box center [839, 155] width 77 height 13
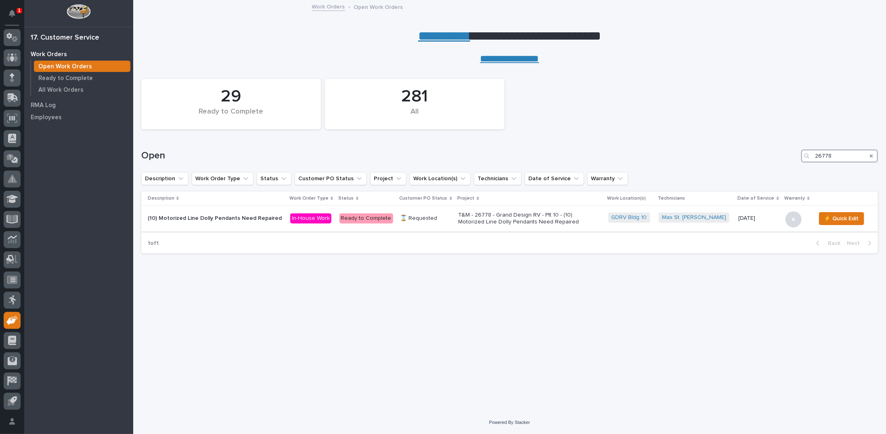
type input "26778"
click at [525, 218] on p "T&M - 26778 - Grand Design RV - Plt 10 - (10) Motorized Line Dolly Pendants Nee…" at bounding box center [529, 219] width 141 height 14
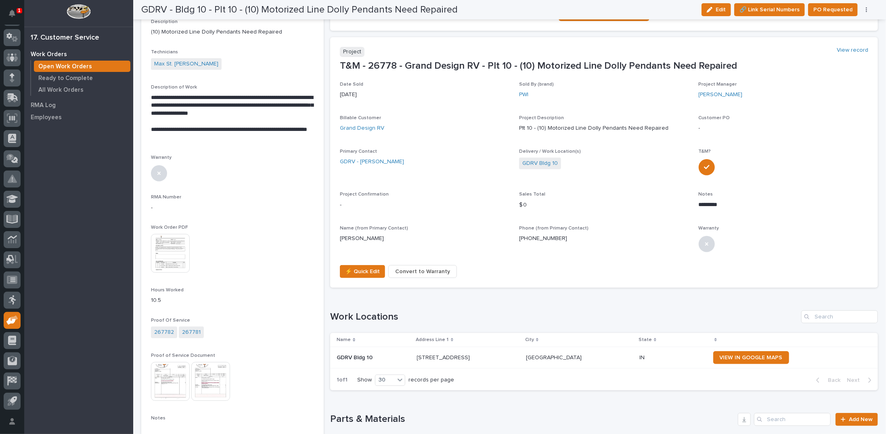
scroll to position [202, 0]
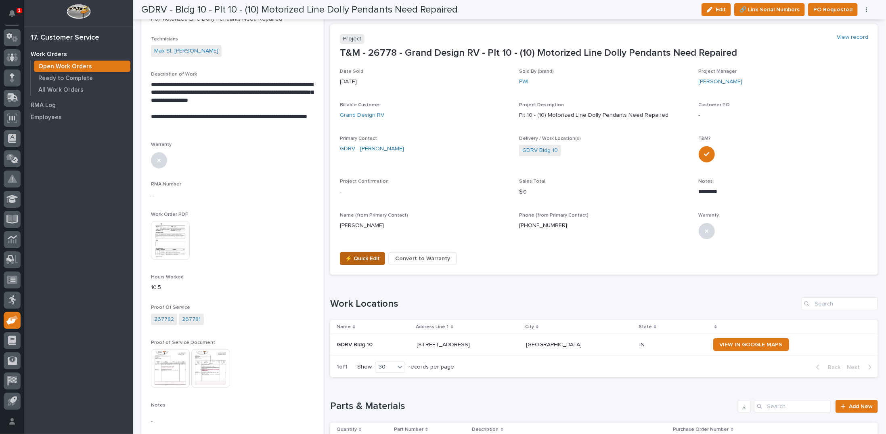
click at [356, 260] on span "⚡ Quick Edit" at bounding box center [362, 259] width 35 height 10
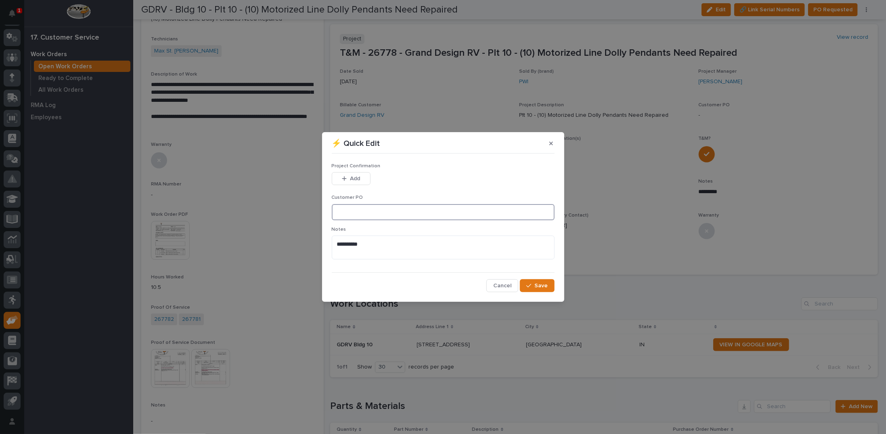
click at [372, 213] on input at bounding box center [443, 212] width 223 height 16
type input "CP10-1050292"
click at [354, 176] on span "Add" at bounding box center [355, 178] width 10 height 7
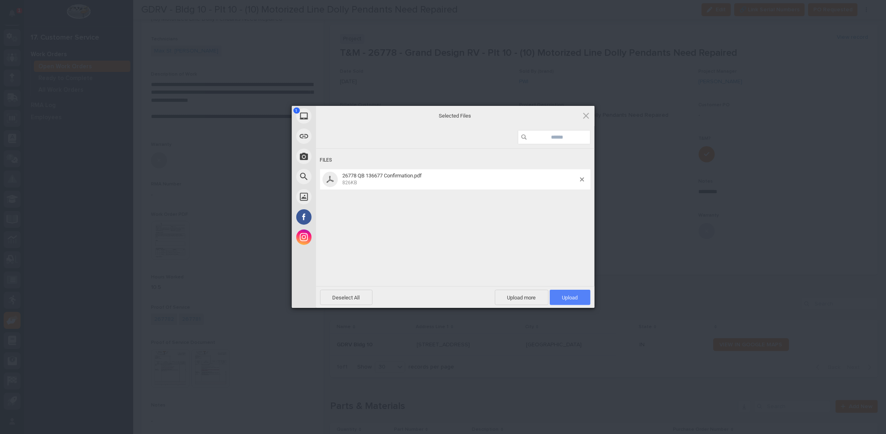
click at [571, 299] on span "Upload 1" at bounding box center [570, 297] width 16 height 6
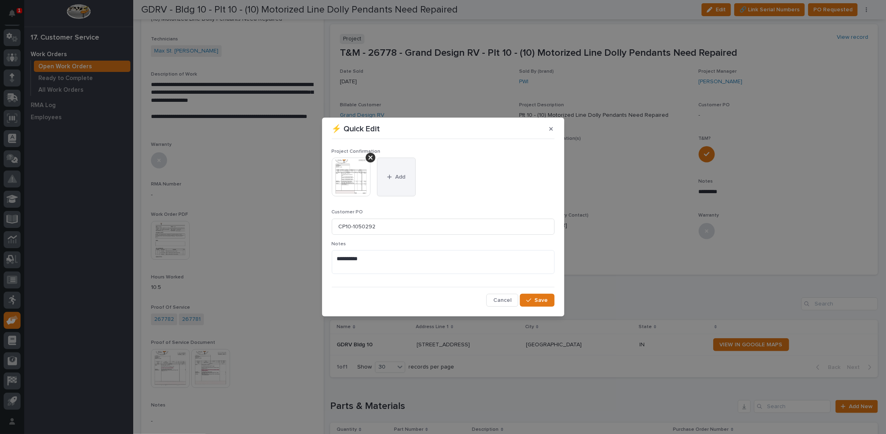
click at [401, 174] on span "Add" at bounding box center [400, 176] width 10 height 7
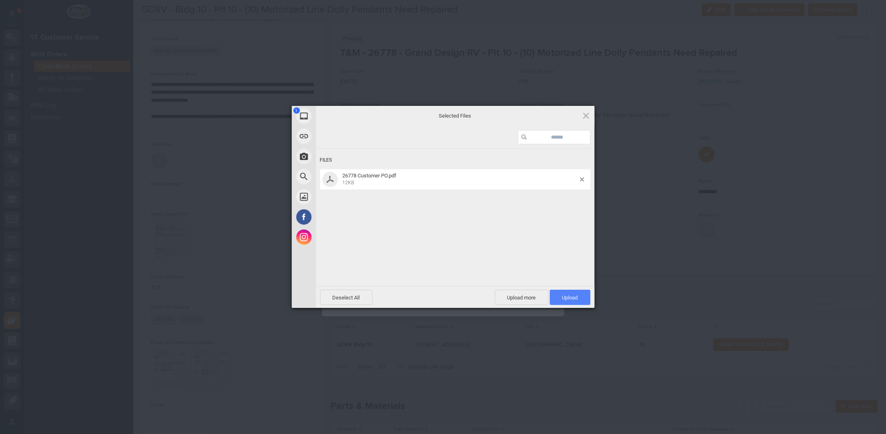
click at [568, 294] on span "Upload 1" at bounding box center [570, 296] width 41 height 15
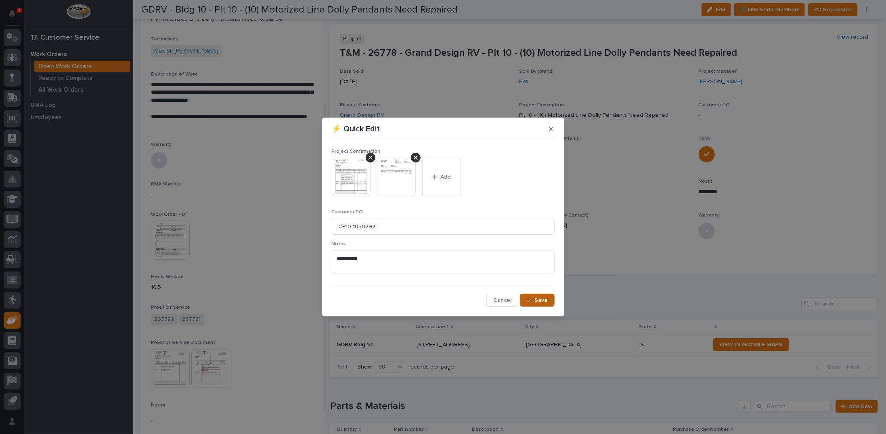
click at [541, 300] on span "Save" at bounding box center [541, 299] width 13 height 7
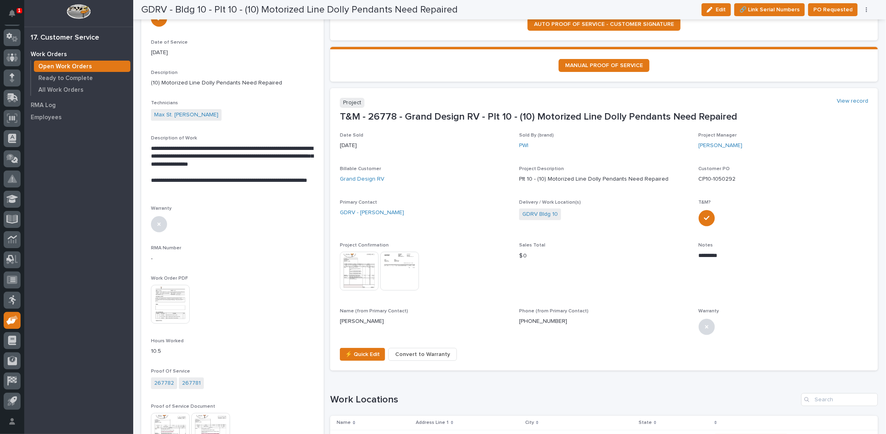
scroll to position [0, 0]
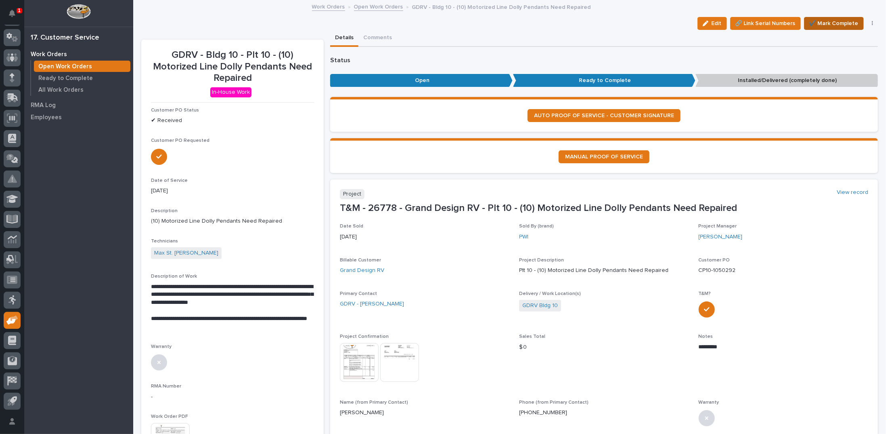
click at [837, 23] on span "✔️ Mark Complete" at bounding box center [834, 24] width 49 height 10
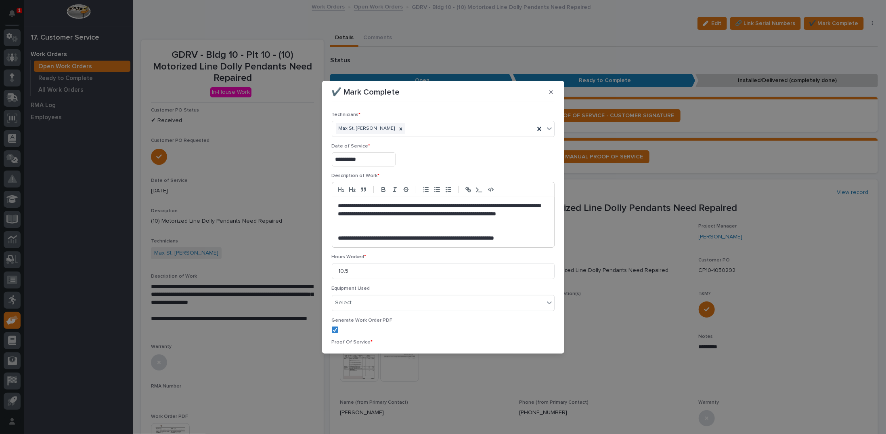
scroll to position [51, 0]
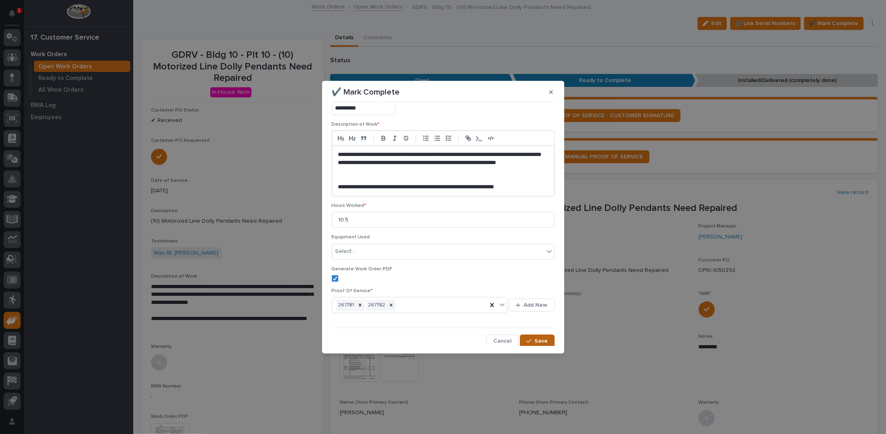
click at [537, 340] on span "Save" at bounding box center [541, 340] width 13 height 7
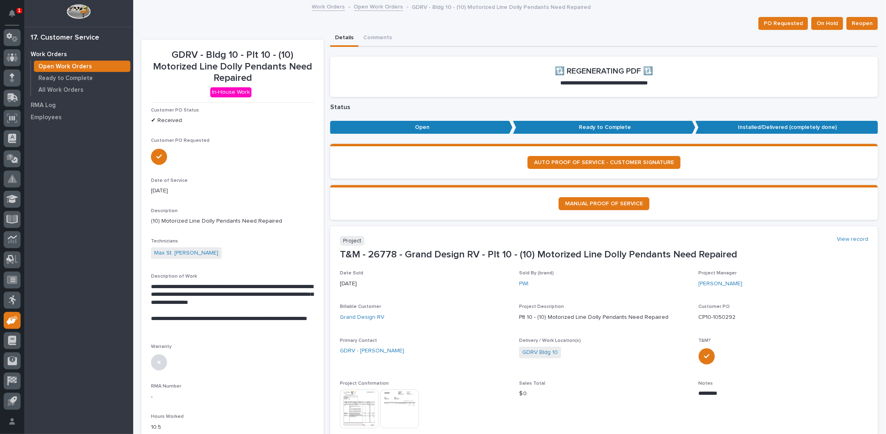
click at [378, 7] on link "Open Work Orders" at bounding box center [378, 6] width 49 height 9
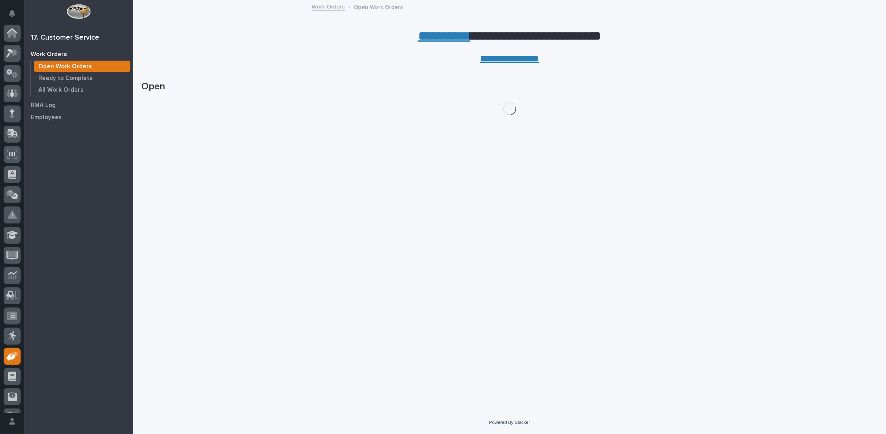
scroll to position [36, 0]
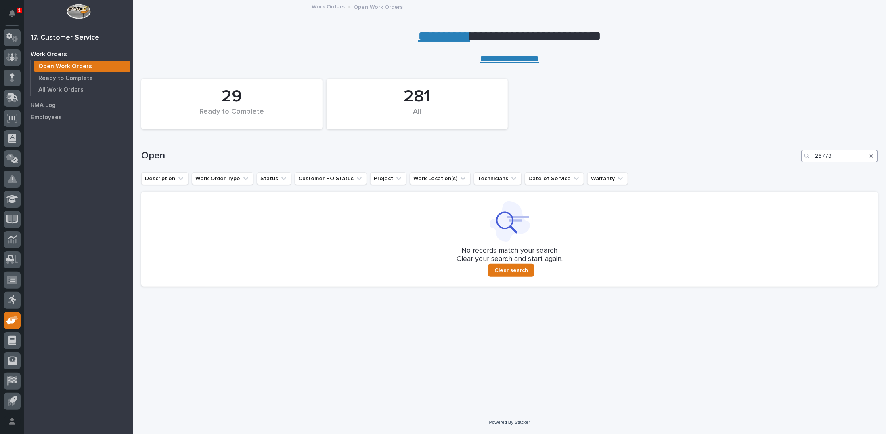
drag, startPoint x: 806, startPoint y: 153, endPoint x: 759, endPoint y: 158, distance: 47.6
click at [759, 158] on div "Open 26778" at bounding box center [509, 155] width 737 height 13
type input "25760"
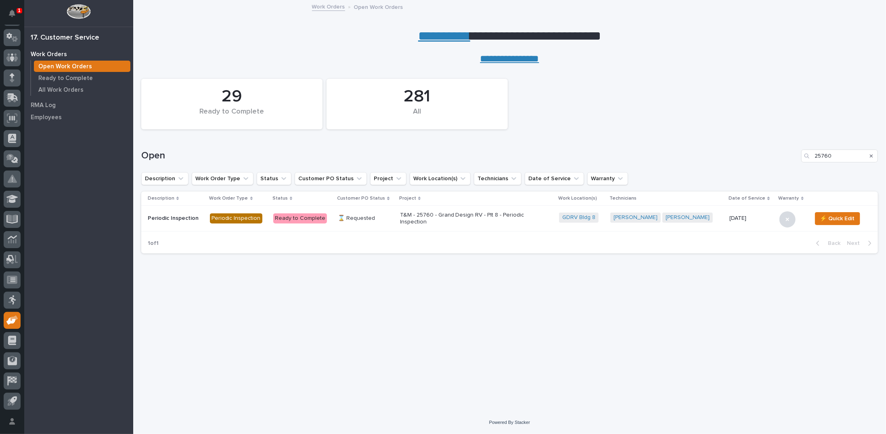
click at [423, 213] on p "T&M - 25760 - Grand Design RV - Plt 8 - Periodic Inspection" at bounding box center [470, 219] width 141 height 14
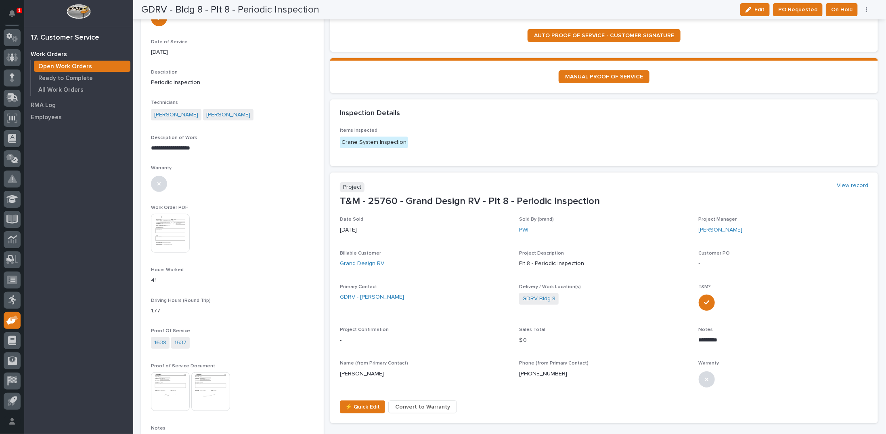
scroll to position [162, 0]
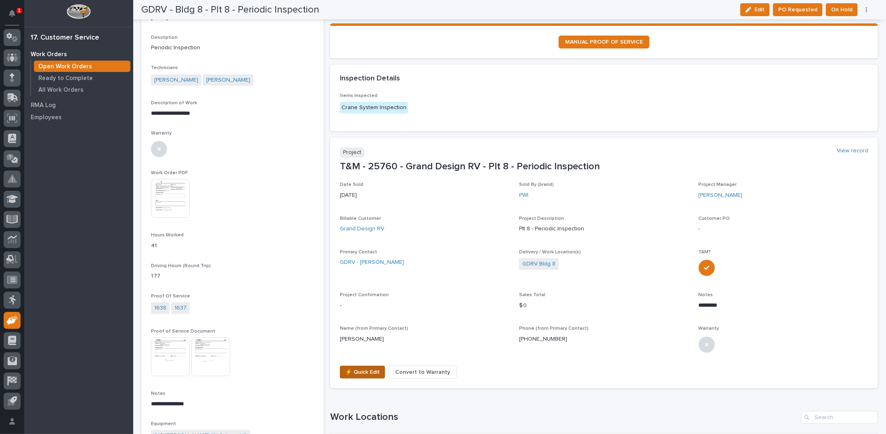
click at [350, 370] on span "⚡ Quick Edit" at bounding box center [362, 372] width 35 height 10
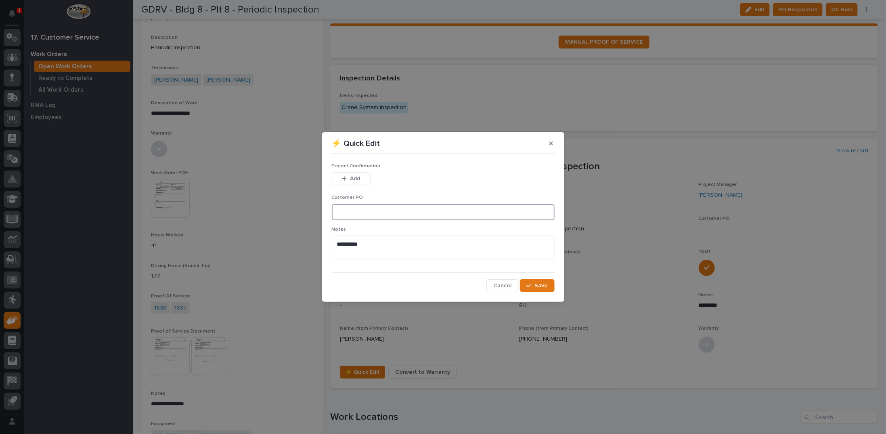
click at [347, 212] on input at bounding box center [443, 212] width 223 height 16
type input "CP8-1050306"
click at [357, 179] on span "Add" at bounding box center [355, 178] width 10 height 7
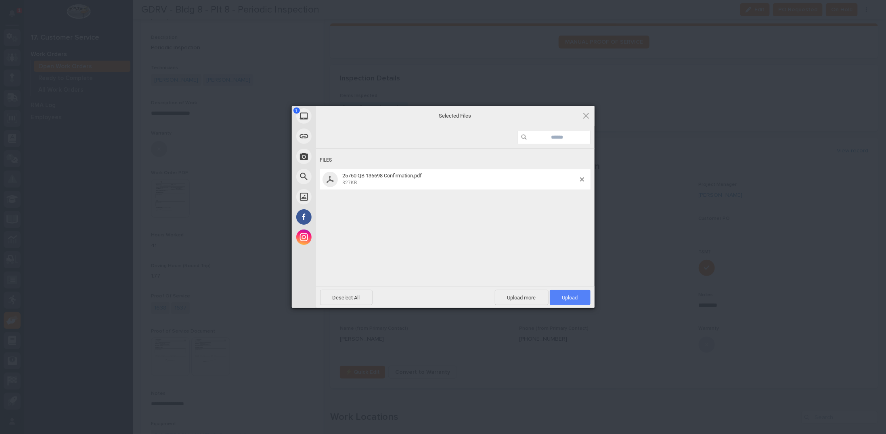
click at [563, 295] on span "Upload 1" at bounding box center [570, 296] width 41 height 15
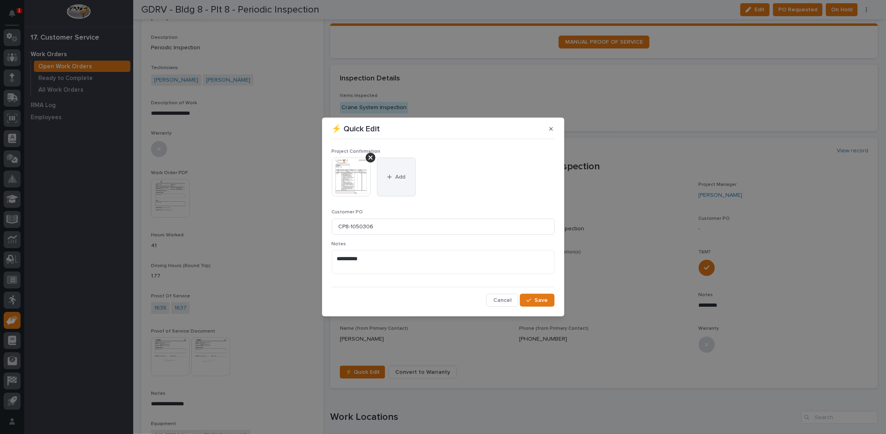
click at [397, 174] on span "Add" at bounding box center [400, 176] width 10 height 7
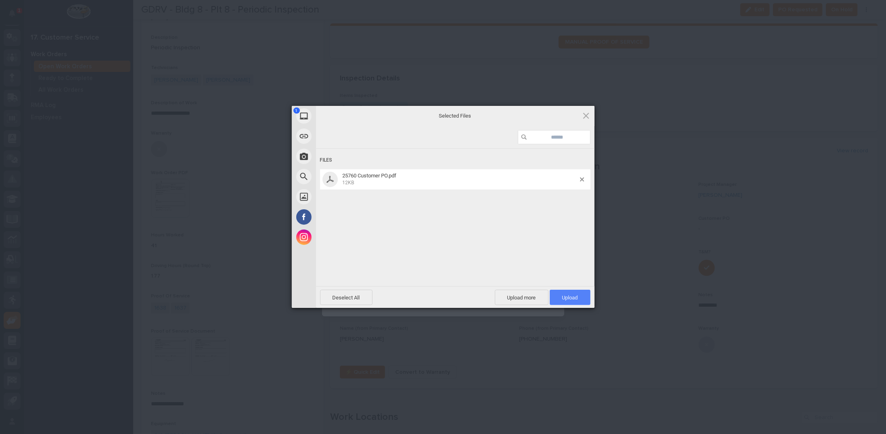
click at [569, 299] on span "Upload 1" at bounding box center [570, 297] width 16 height 6
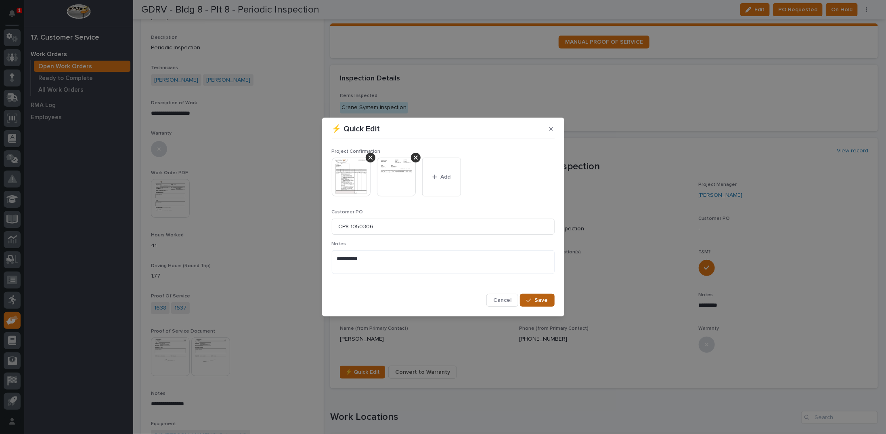
click at [531, 298] on icon "button" at bounding box center [528, 300] width 5 height 6
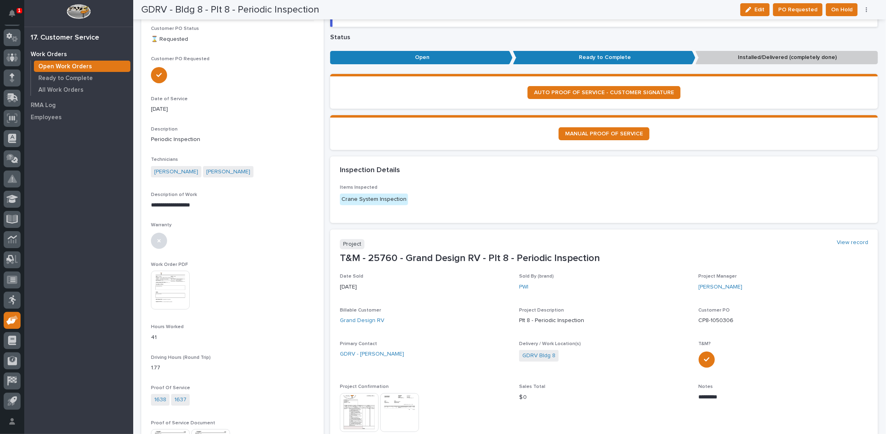
scroll to position [0, 0]
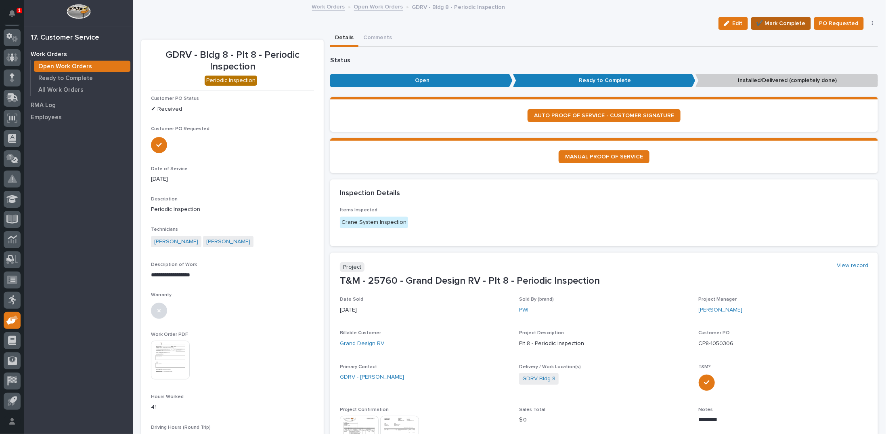
click at [771, 25] on span "✔️ Mark Complete" at bounding box center [781, 24] width 49 height 10
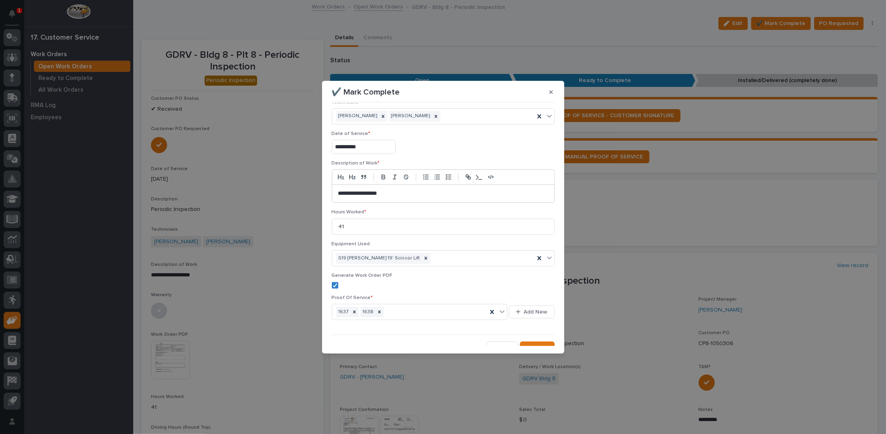
scroll to position [19, 0]
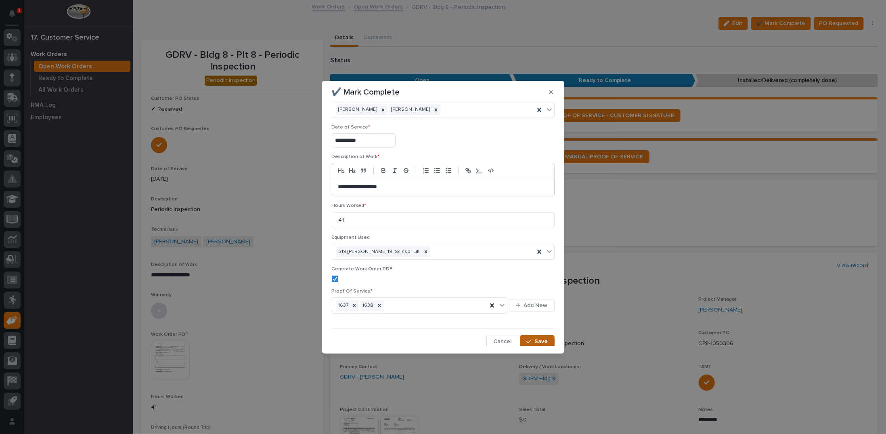
click at [529, 339] on div "button" at bounding box center [530, 341] width 8 height 6
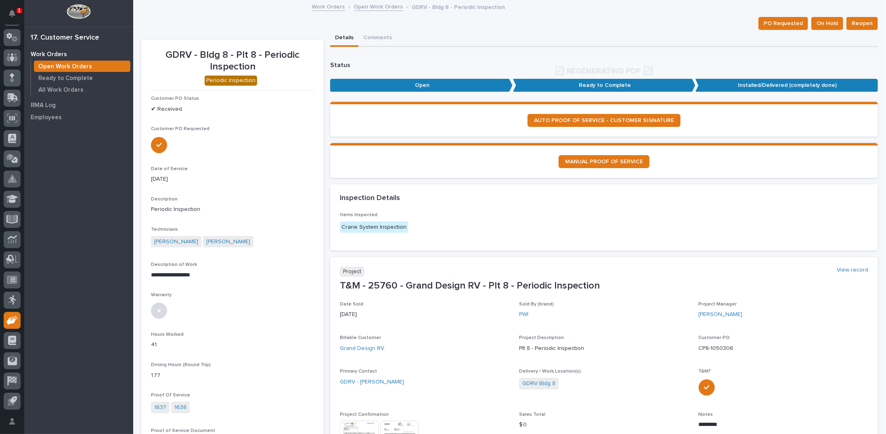
click at [379, 5] on link "Open Work Orders" at bounding box center [378, 6] width 49 height 9
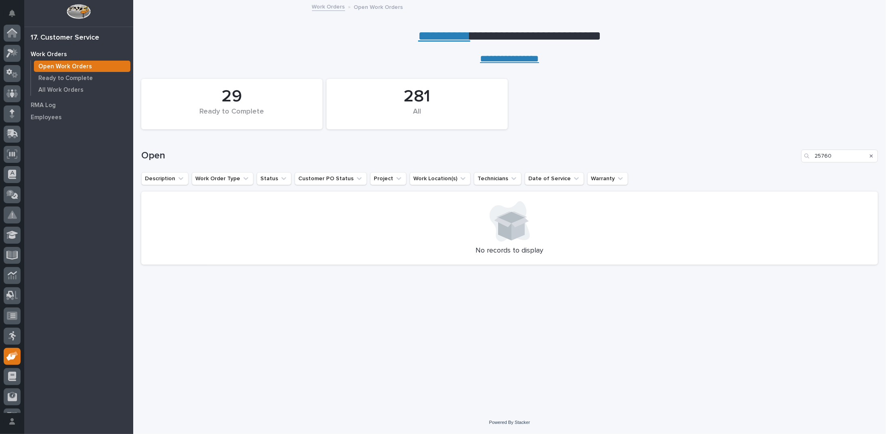
scroll to position [36, 0]
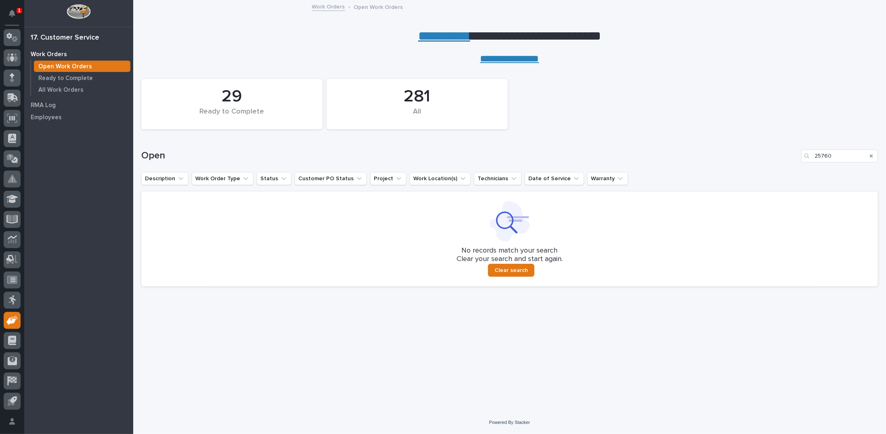
click at [870, 152] on div "Search" at bounding box center [871, 155] width 13 height 13
click at [872, 156] on icon "Search" at bounding box center [871, 155] width 3 height 3
click at [81, 77] on p "Ready to Complete" at bounding box center [65, 78] width 55 height 7
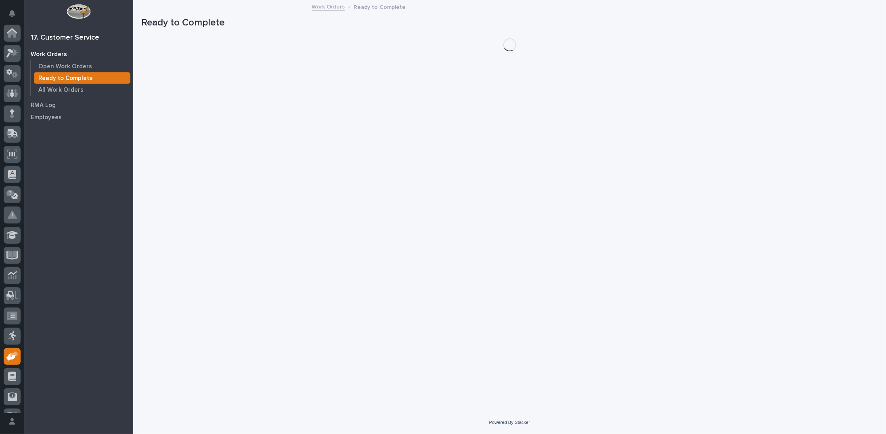
scroll to position [36, 0]
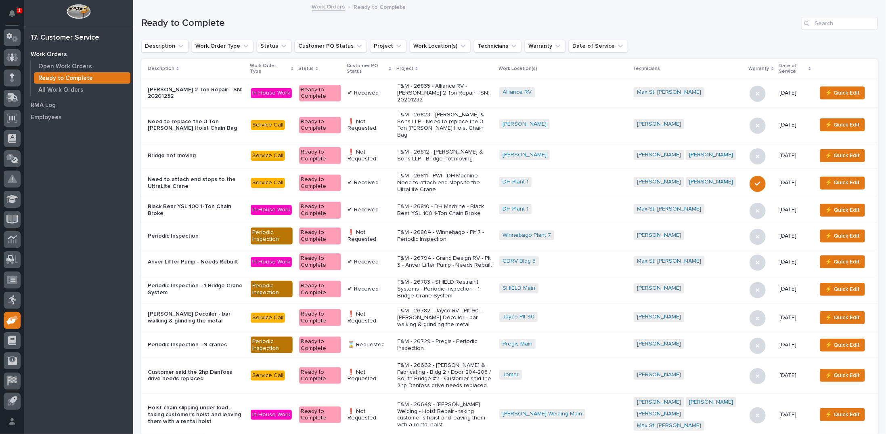
click at [391, 67] on icon at bounding box center [390, 69] width 2 height 4
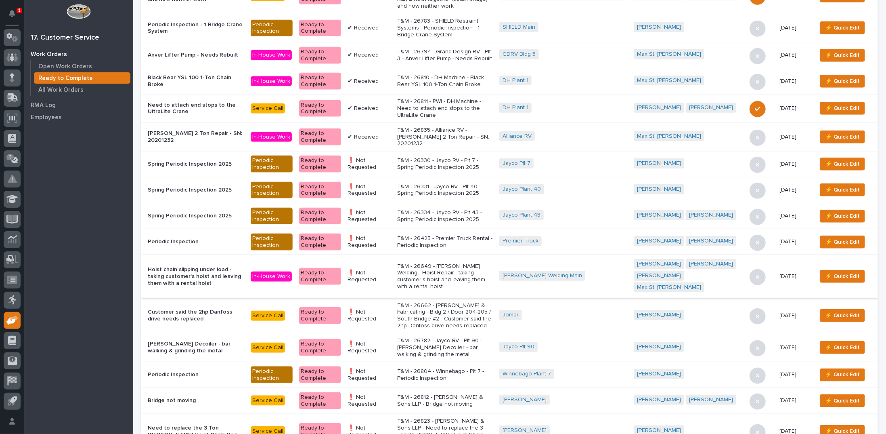
scroll to position [404, 0]
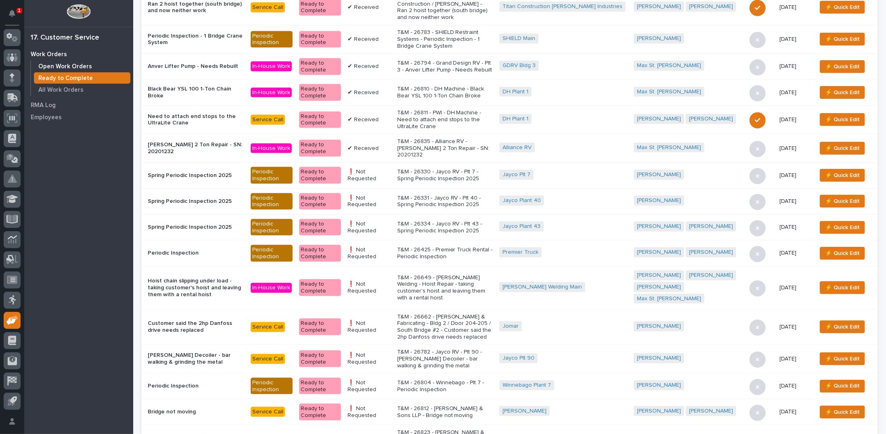
click at [76, 65] on p "Open Work Orders" at bounding box center [65, 66] width 54 height 7
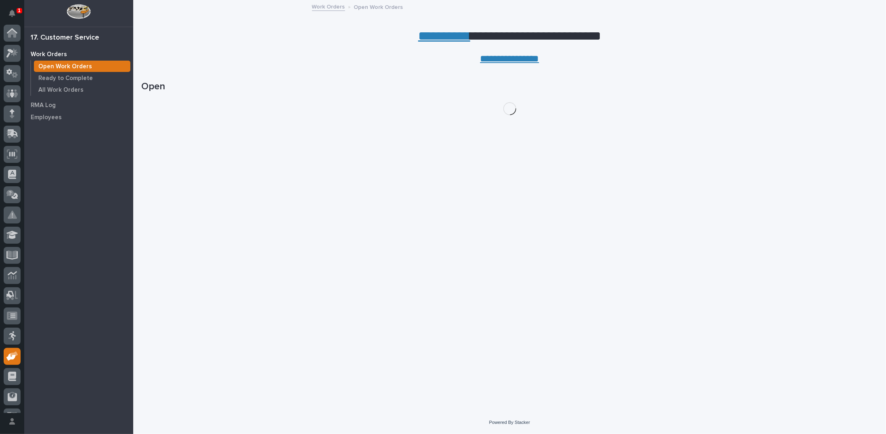
scroll to position [36, 0]
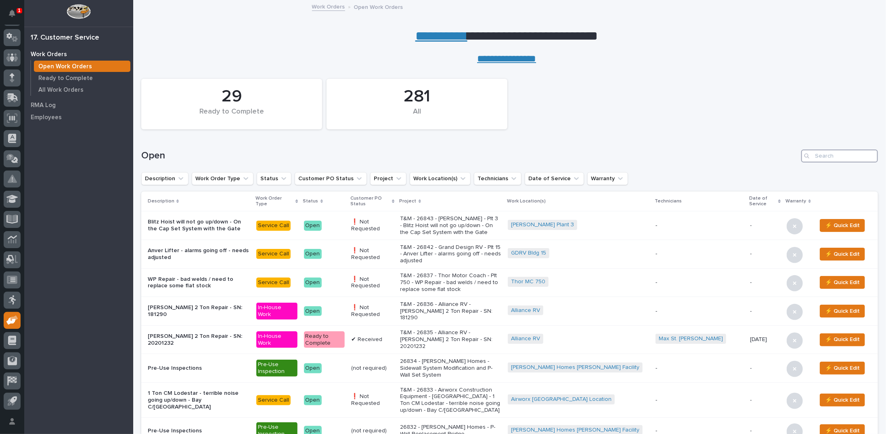
click at [823, 157] on input "Search" at bounding box center [839, 155] width 77 height 13
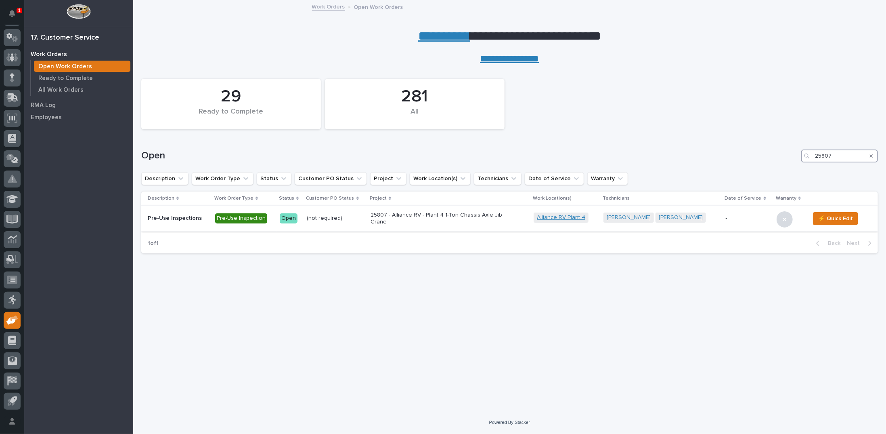
type input "25807"
click at [576, 218] on link "Alliance RV Plant 4" at bounding box center [561, 217] width 48 height 7
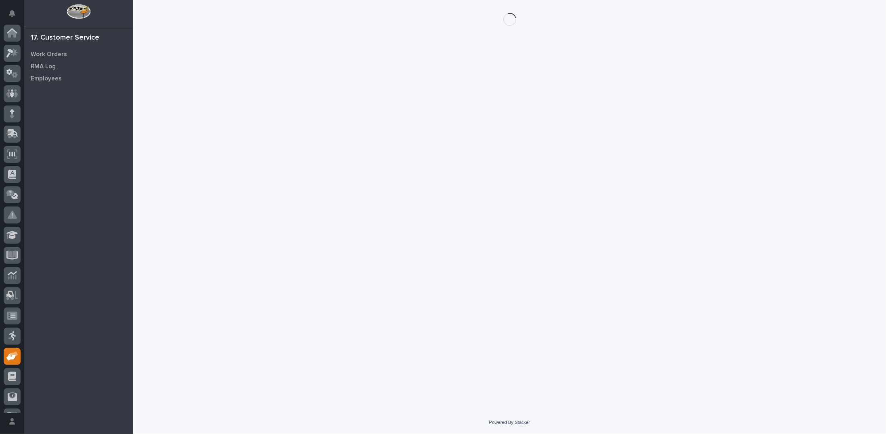
scroll to position [36, 0]
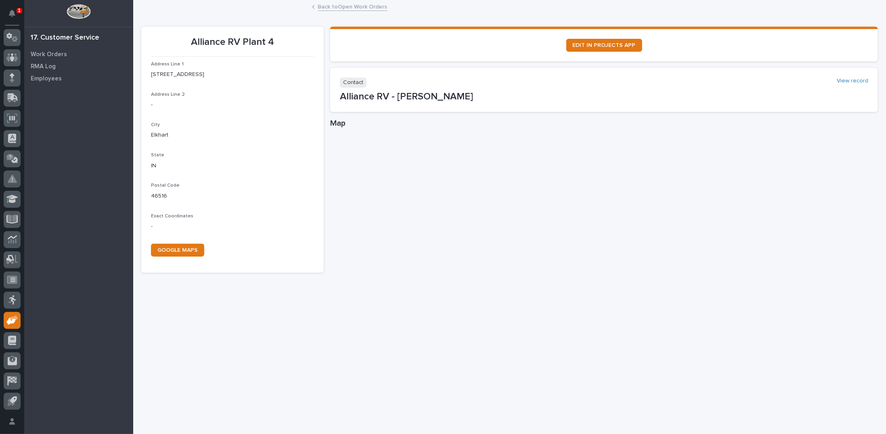
click at [328, 7] on link "Back to Open Work Orders" at bounding box center [352, 6] width 69 height 9
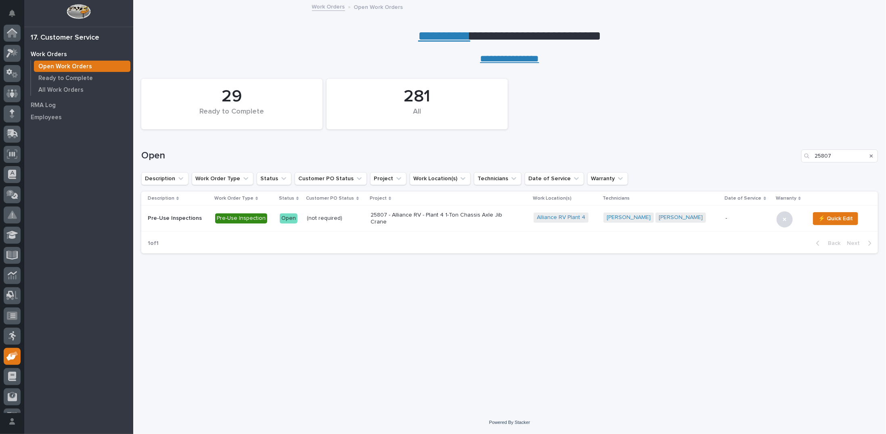
scroll to position [36, 0]
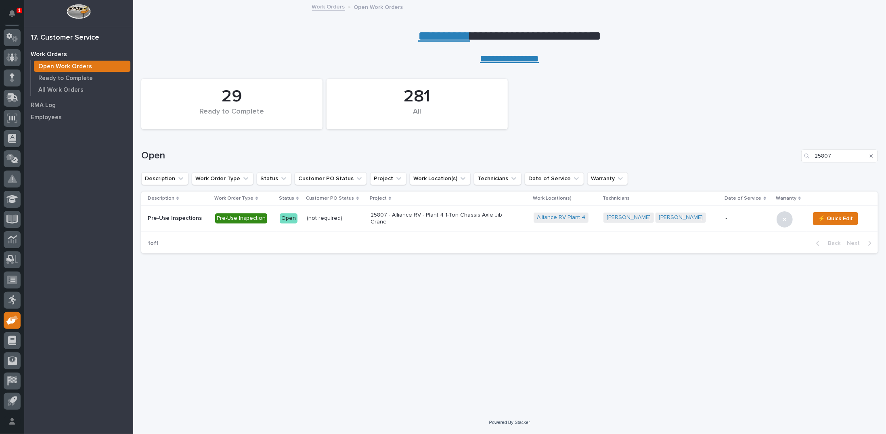
click at [400, 216] on p "25807 - Alliance RV - Plant 4 1-Ton Chassis Axle Jib Crane" at bounding box center [441, 219] width 141 height 14
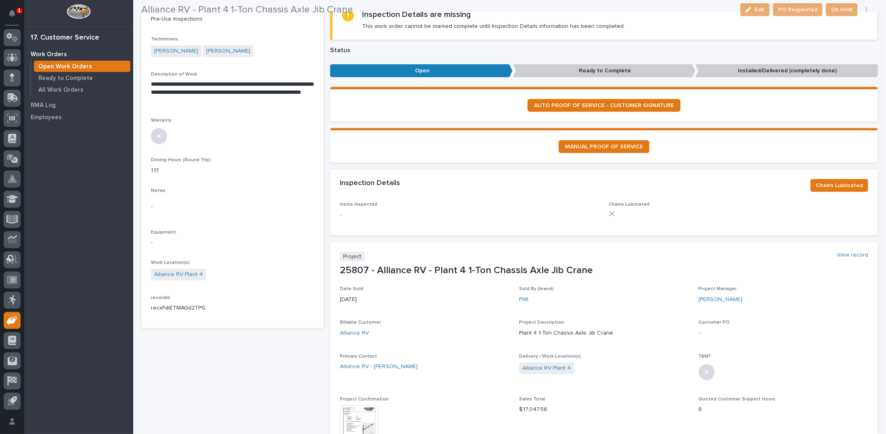
scroll to position [162, 0]
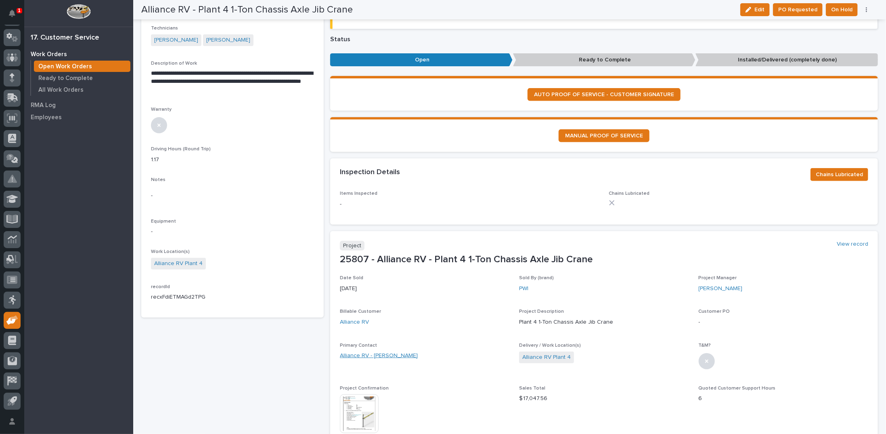
click at [388, 353] on link "Alliance RV - Steve Vanfleeren" at bounding box center [379, 355] width 78 height 8
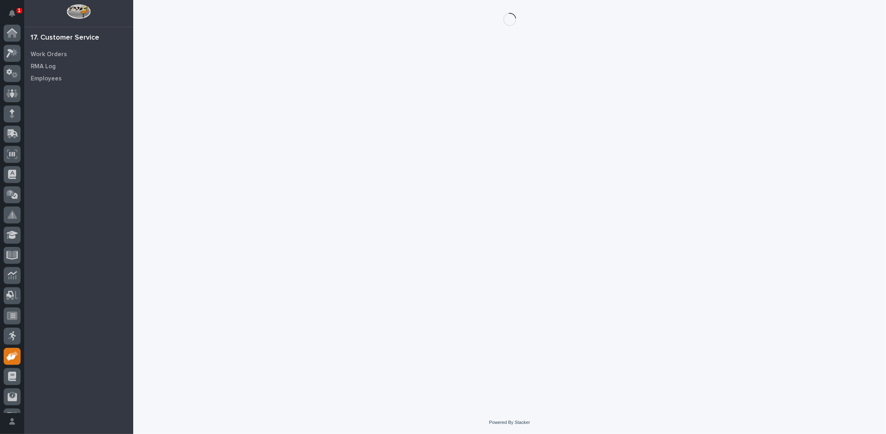
scroll to position [36, 0]
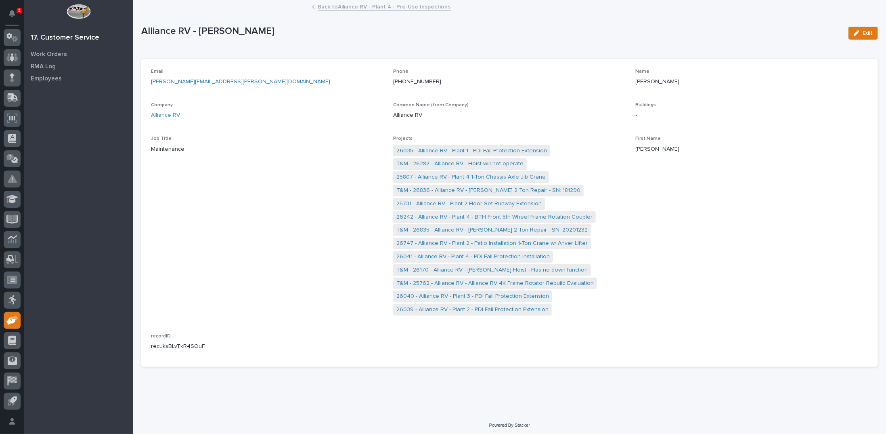
click at [325, 6] on link "Back to Alliance RV - Plant 4 - Pre-Use Inspections" at bounding box center [384, 6] width 133 height 9
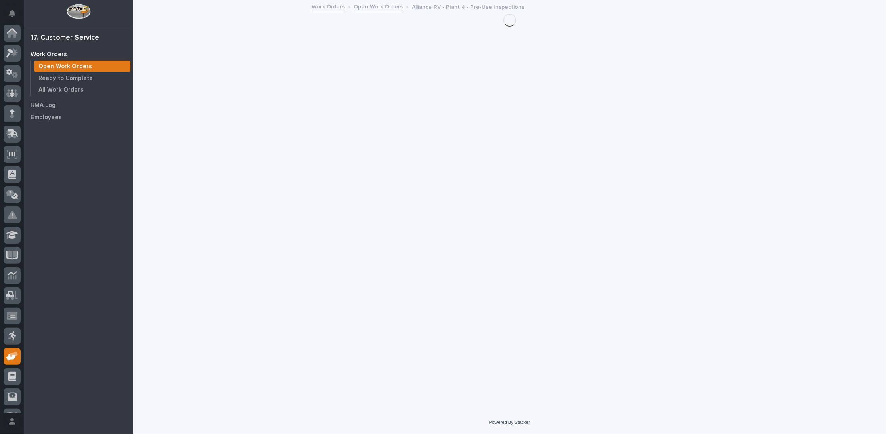
scroll to position [36, 0]
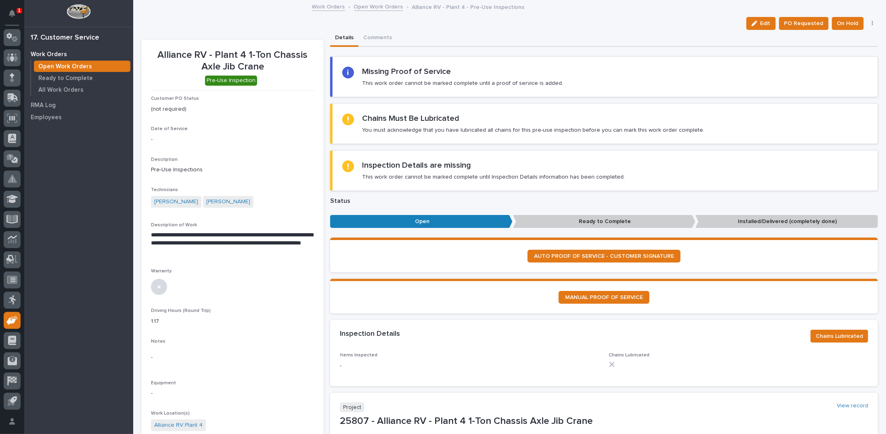
click at [375, 8] on link "Open Work Orders" at bounding box center [378, 6] width 49 height 9
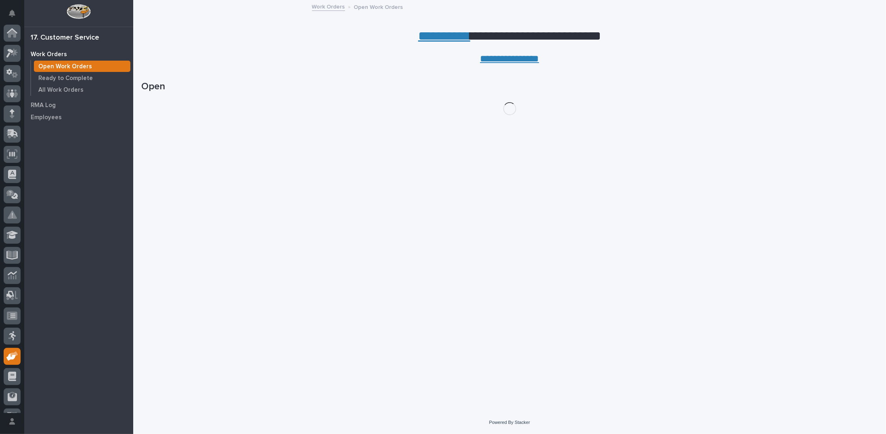
scroll to position [36, 0]
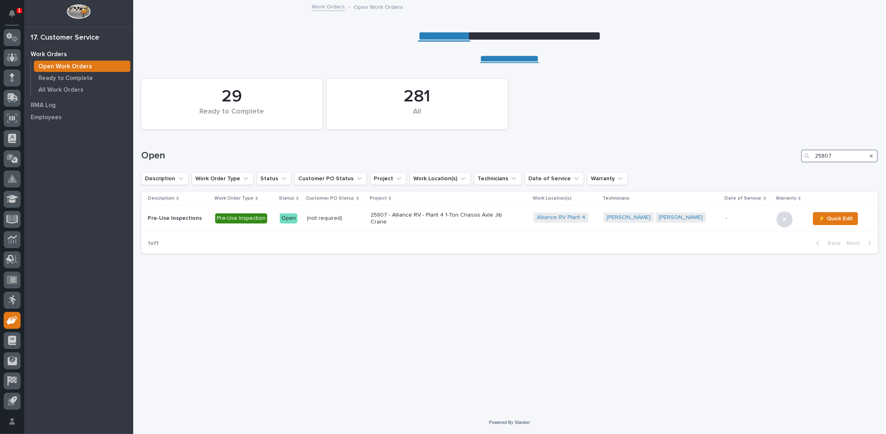
drag, startPoint x: 827, startPoint y: 154, endPoint x: 840, endPoint y: 148, distance: 13.9
click at [838, 151] on input "25807" at bounding box center [839, 155] width 77 height 13
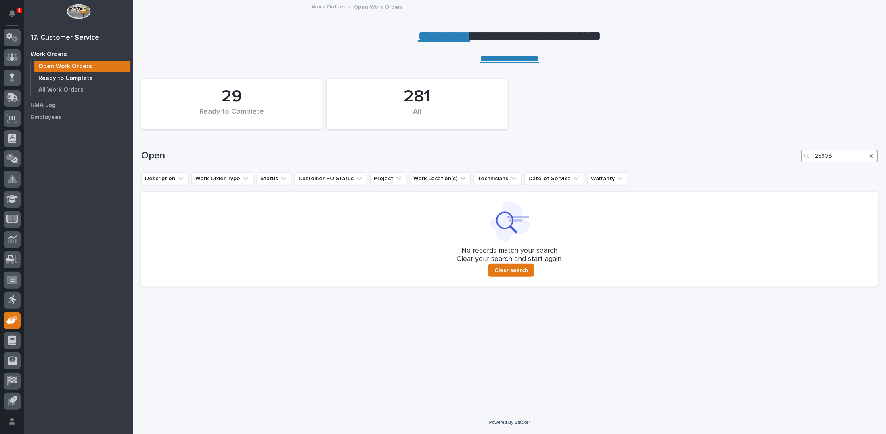
type input "25806"
click at [71, 76] on p "Ready to Complete" at bounding box center [65, 78] width 55 height 7
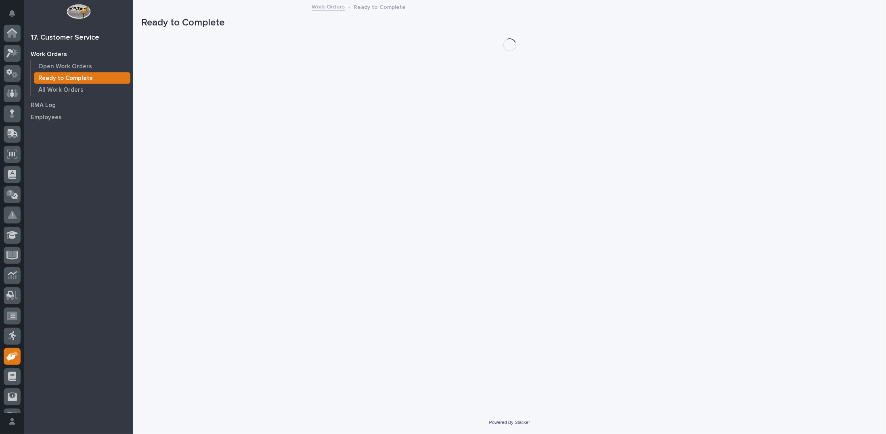
scroll to position [36, 0]
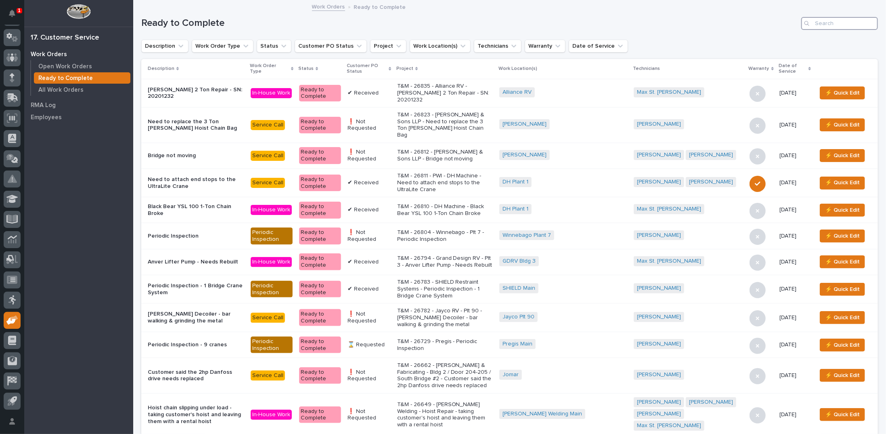
click at [815, 24] on input "Search" at bounding box center [839, 23] width 77 height 13
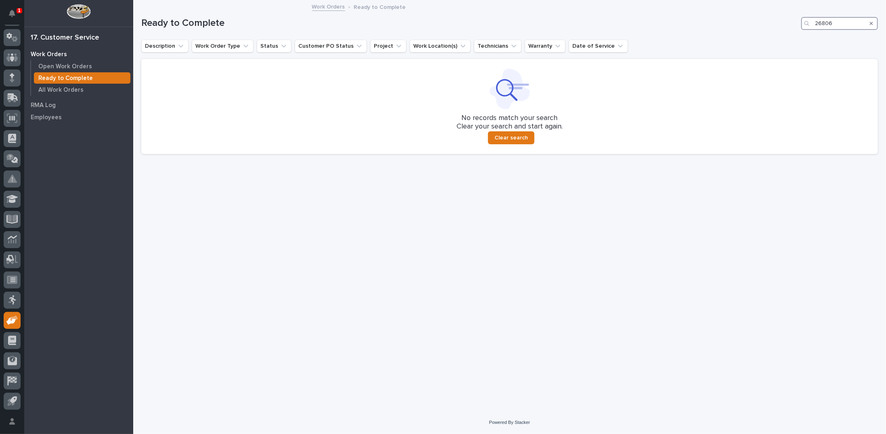
type input "26806"
click at [51, 89] on p "All Work Orders" at bounding box center [60, 89] width 45 height 7
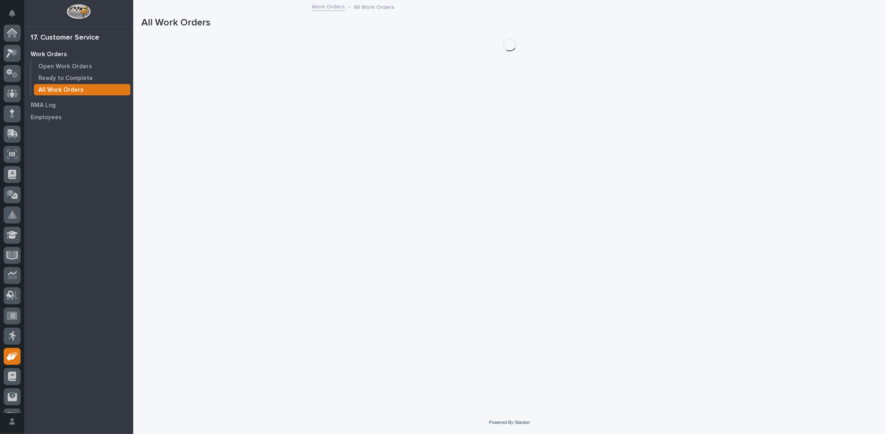
scroll to position [36, 0]
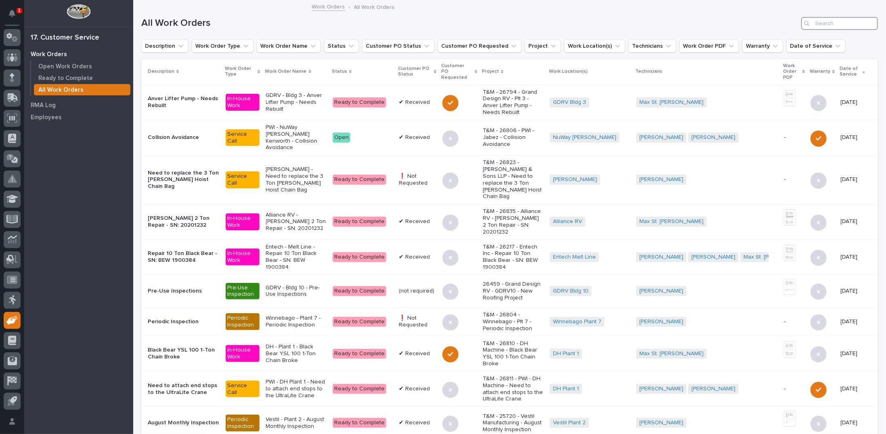
click at [820, 23] on input "Search" at bounding box center [839, 23] width 77 height 13
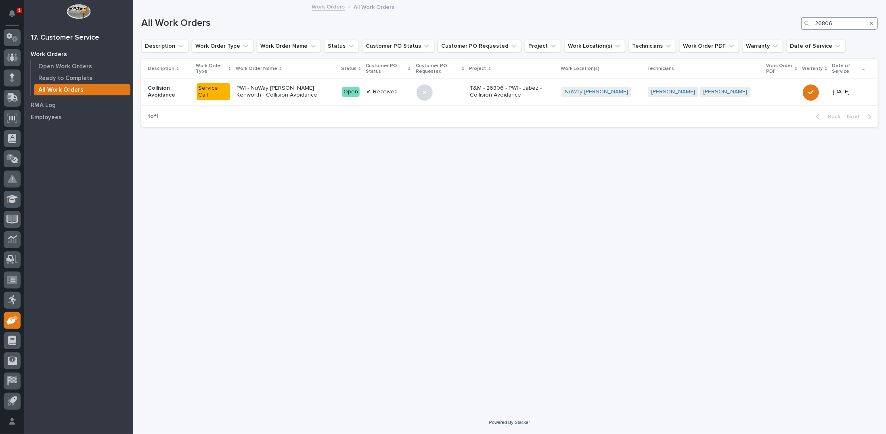
type input "26806"
click at [283, 87] on p "PWI - NuWay Whiteford Kenworth - Collision Avoidance" at bounding box center [286, 92] width 99 height 14
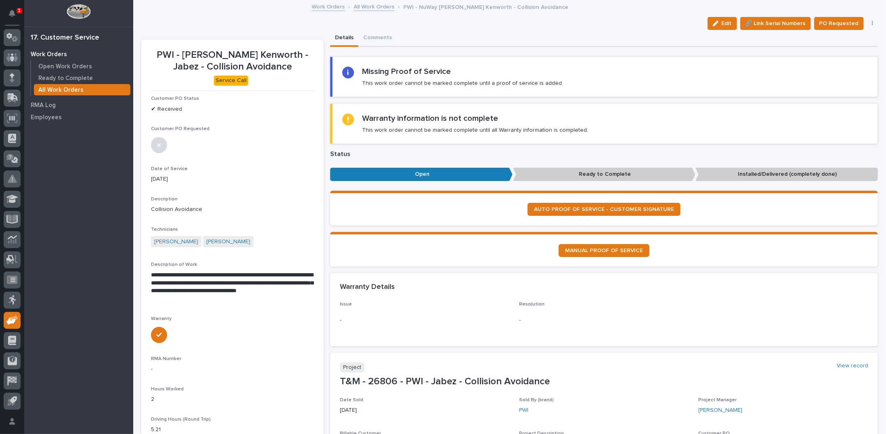
click at [366, 6] on link "All Work Orders" at bounding box center [374, 6] width 41 height 9
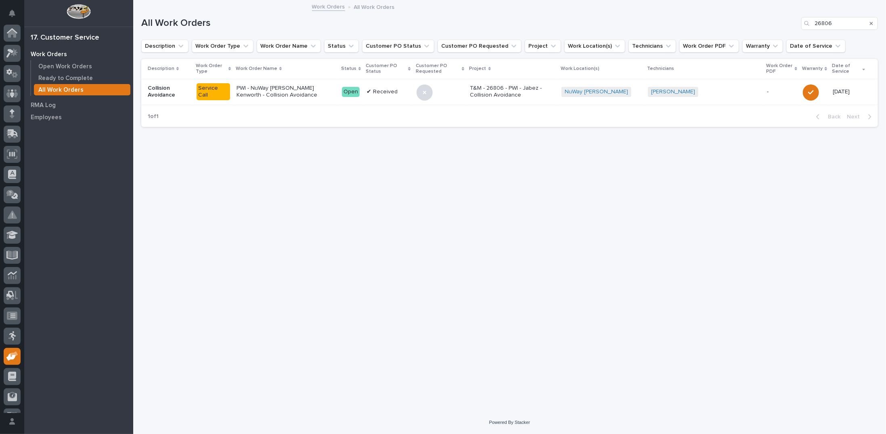
scroll to position [36, 0]
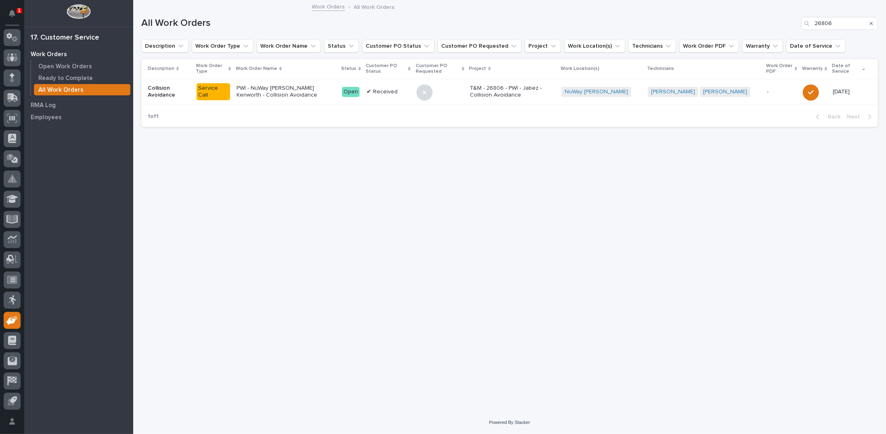
click at [870, 23] on icon "Search" at bounding box center [871, 23] width 3 height 5
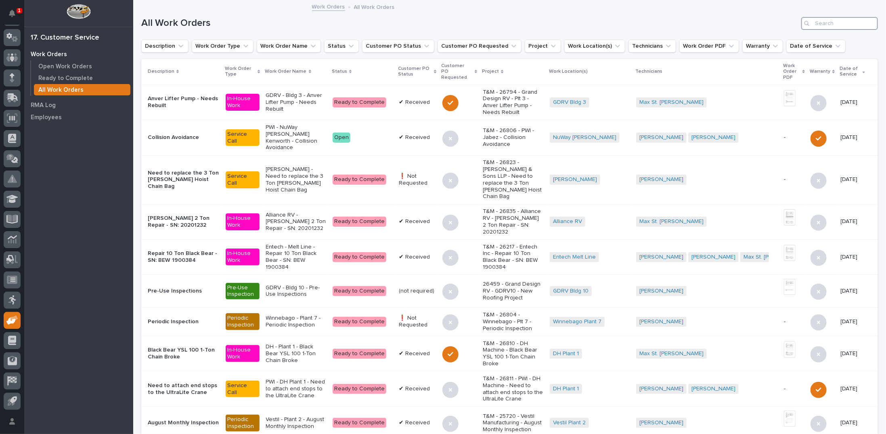
click at [833, 21] on input "Search" at bounding box center [839, 23] width 77 height 13
type input "26495"
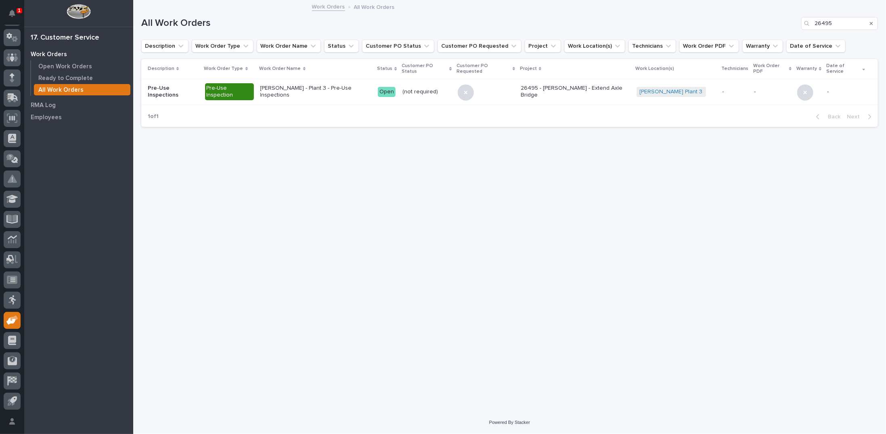
click at [295, 87] on p "Brinkley - Plant 3 - Pre-Use Inspections" at bounding box center [315, 92] width 111 height 14
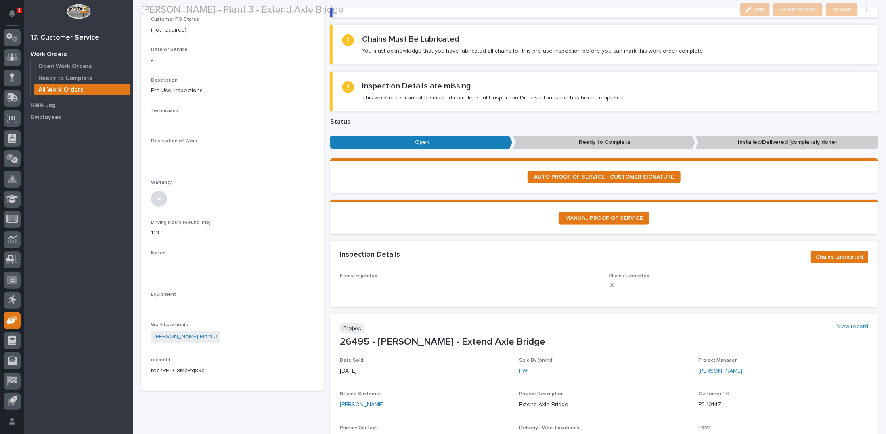
scroll to position [162, 0]
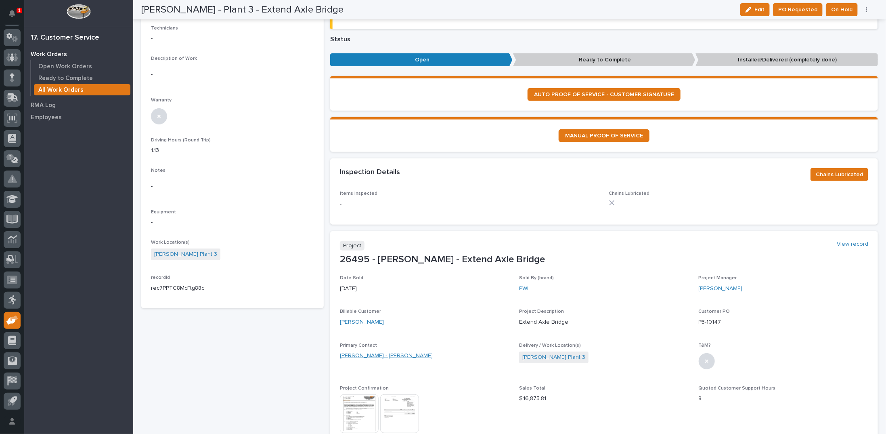
click at [354, 354] on link "Brinkley - Shawn Swinehart" at bounding box center [386, 355] width 93 height 8
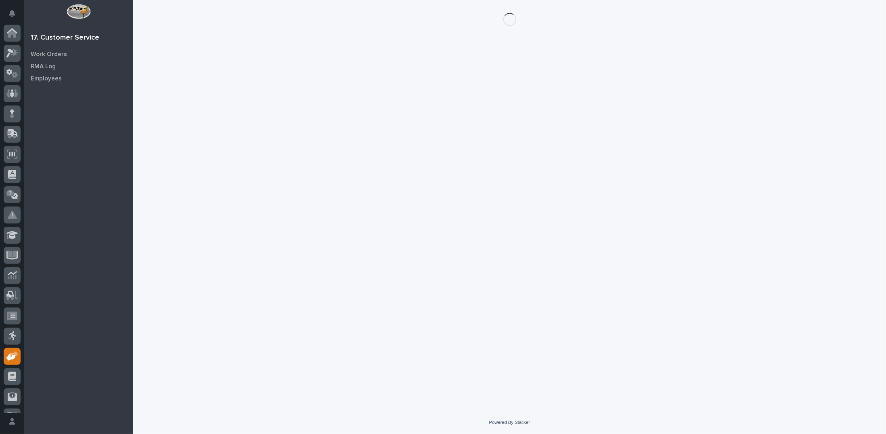
scroll to position [36, 0]
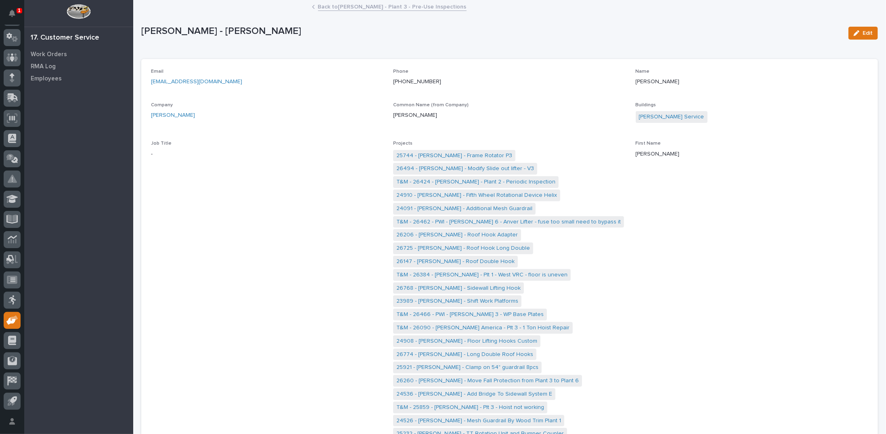
click at [336, 5] on link "Back to Brinkley - Plant 3 - Pre-Use Inspections" at bounding box center [392, 6] width 149 height 9
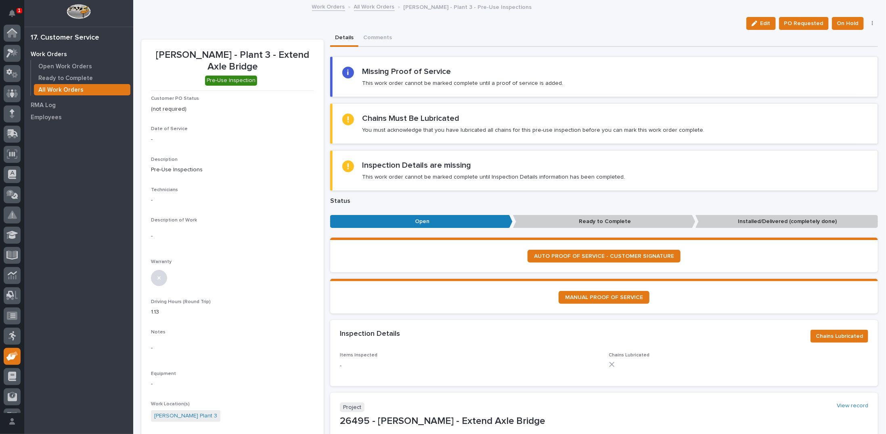
scroll to position [36, 0]
click at [356, 11] on div "Work Orders All Work Orders Brinkley - Plant 3 - Pre-Use Inspections" at bounding box center [510, 7] width 404 height 11
click at [356, 6] on link "All Work Orders" at bounding box center [374, 6] width 41 height 9
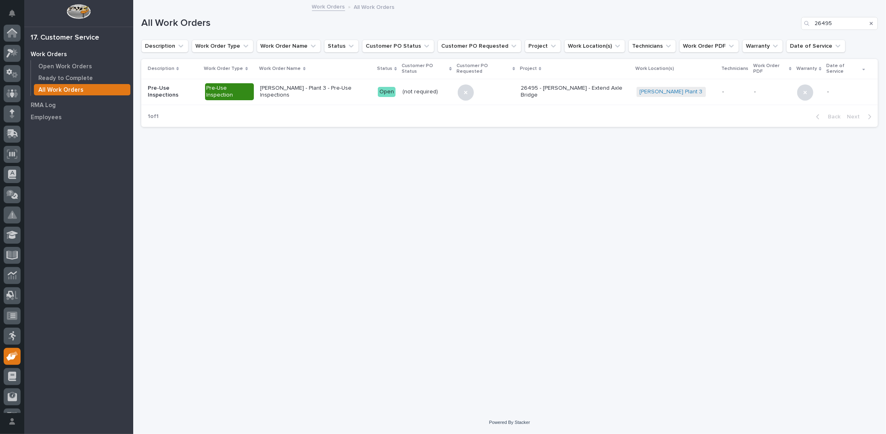
scroll to position [36, 0]
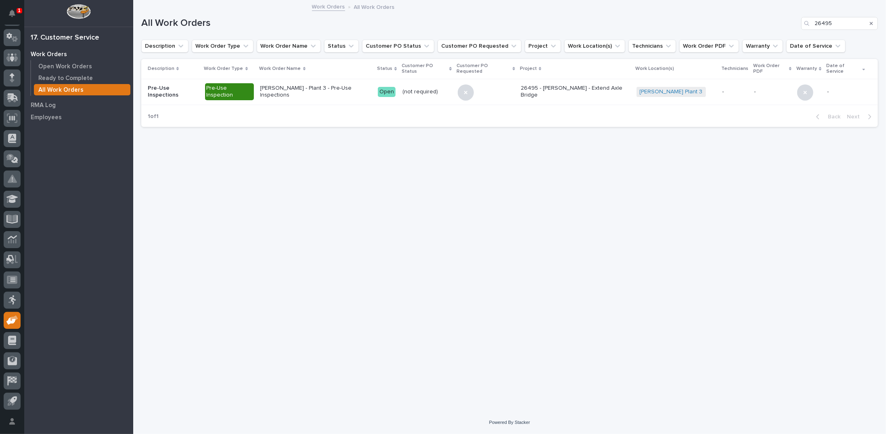
click at [873, 21] on icon "Search" at bounding box center [871, 23] width 3 height 5
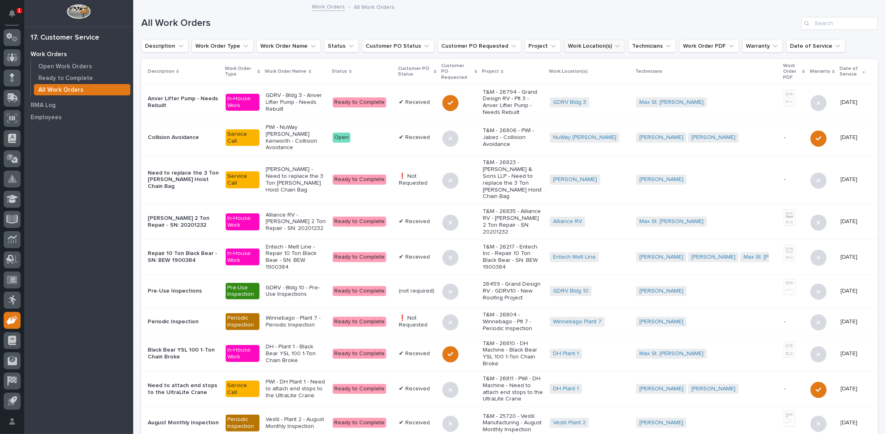
click at [615, 46] on icon "Work Location(s)" at bounding box center [617, 45] width 5 height 3
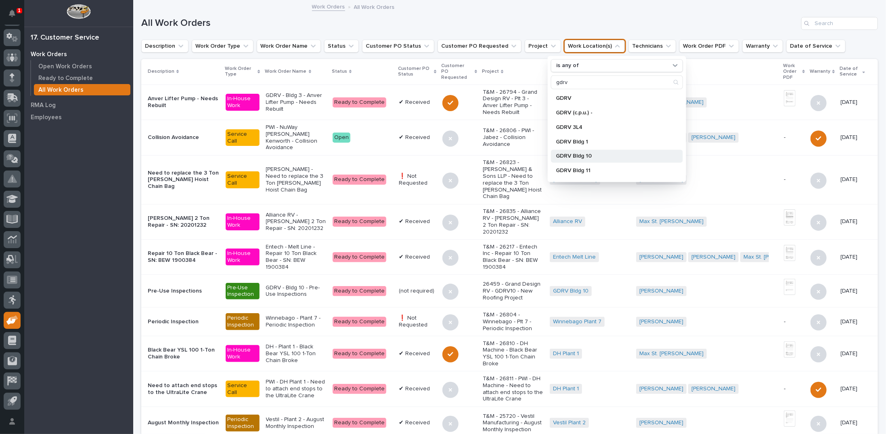
type input "gdrv"
click at [574, 155] on p "GDRV Bldg 10" at bounding box center [613, 156] width 114 height 6
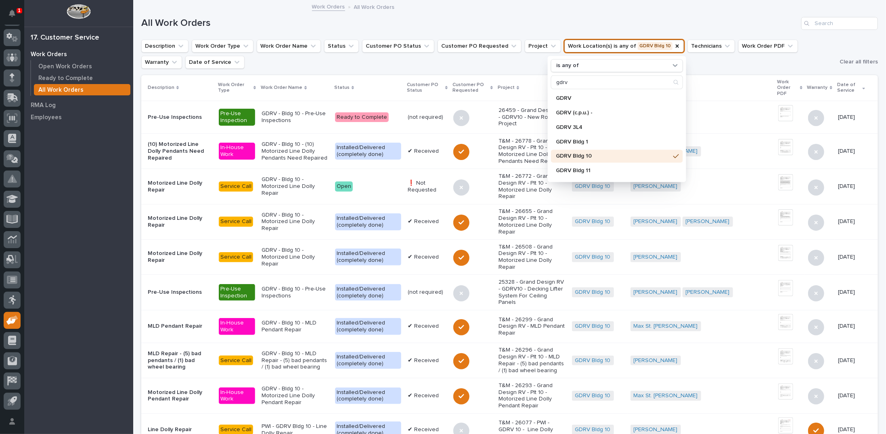
click at [483, 67] on ul "Description Work Order Type Work Order Name Status Customer PO Status Customer …" at bounding box center [489, 54] width 698 height 32
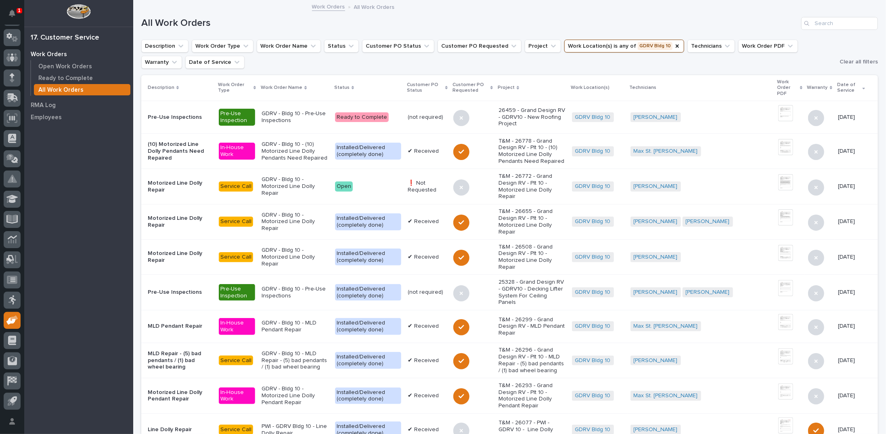
click at [521, 191] on p "T&M - 26772 - Grand Design RV - Plt 10 - Motorized Line Dolly Repair" at bounding box center [532, 186] width 67 height 27
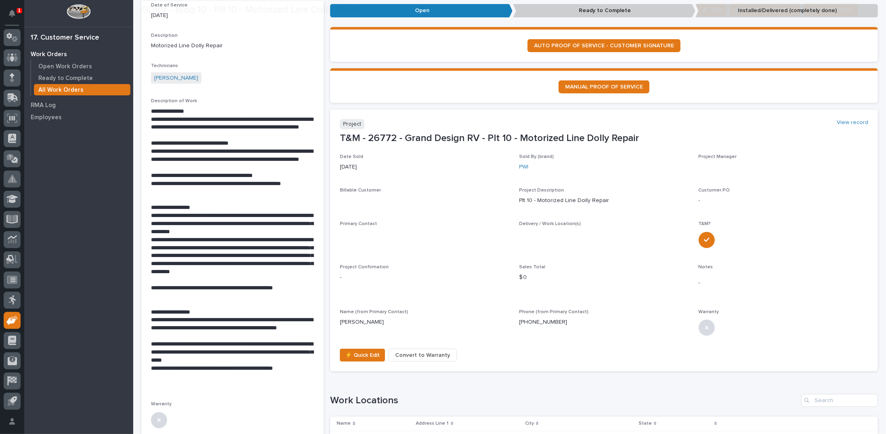
scroll to position [202, 0]
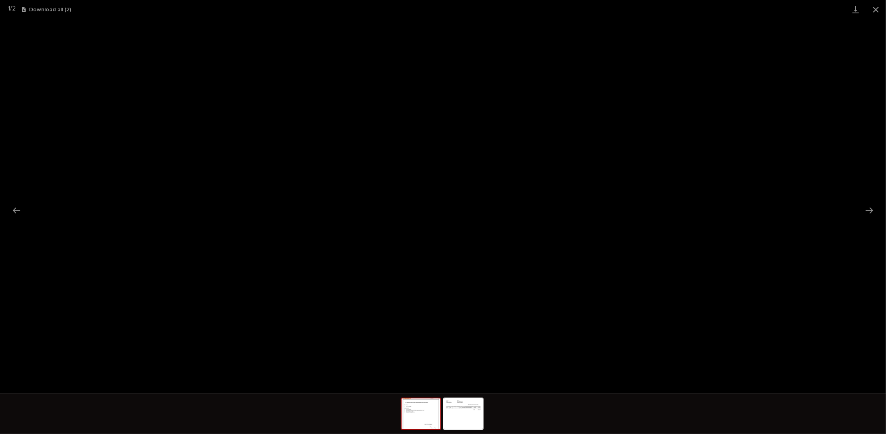
scroll to position [20, 0]
click at [878, 10] on button "Close gallery" at bounding box center [876, 9] width 20 height 19
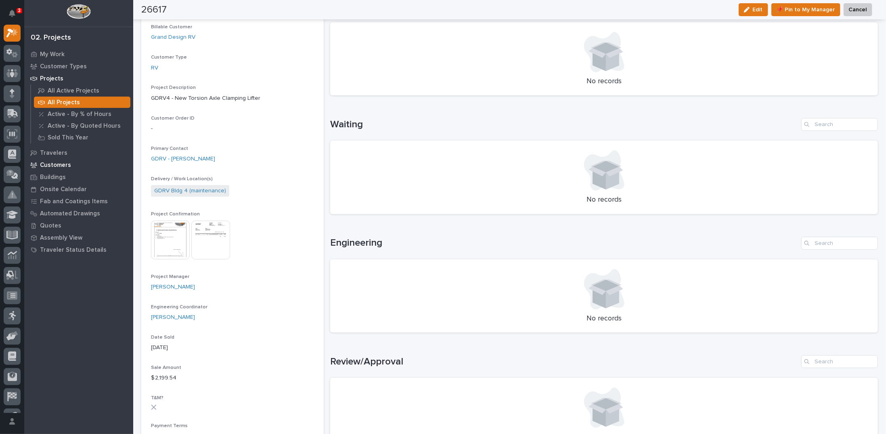
click at [54, 166] on p "Customers" at bounding box center [55, 165] width 31 height 7
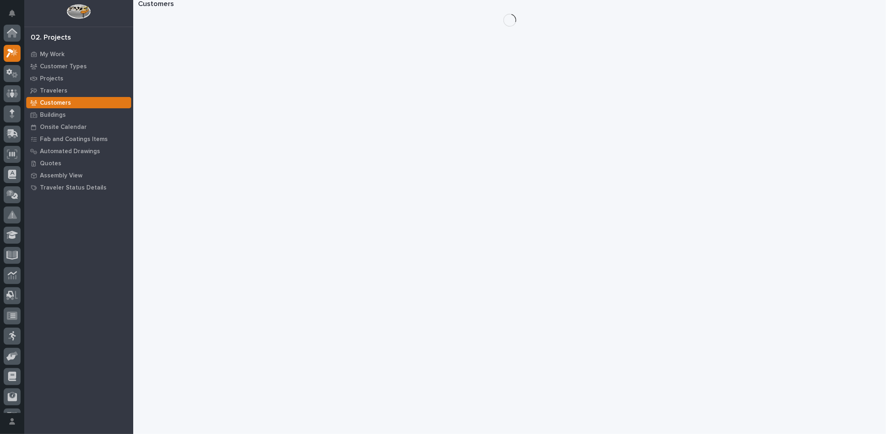
scroll to position [20, 0]
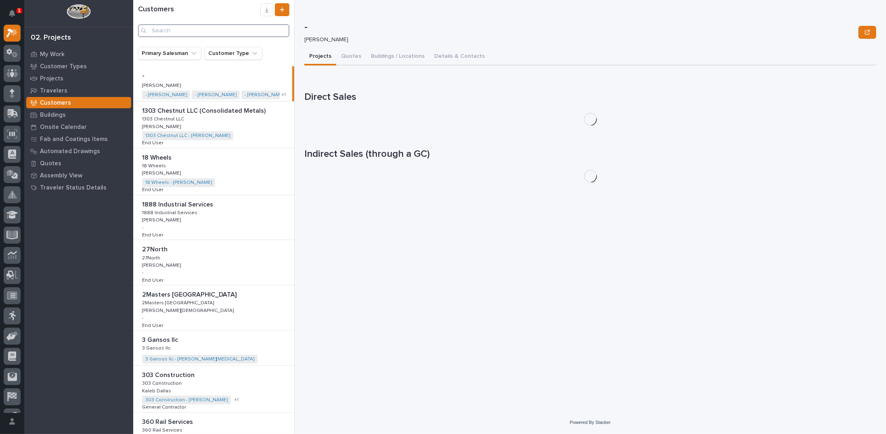
click at [177, 30] on input "Search" at bounding box center [213, 30] width 151 height 13
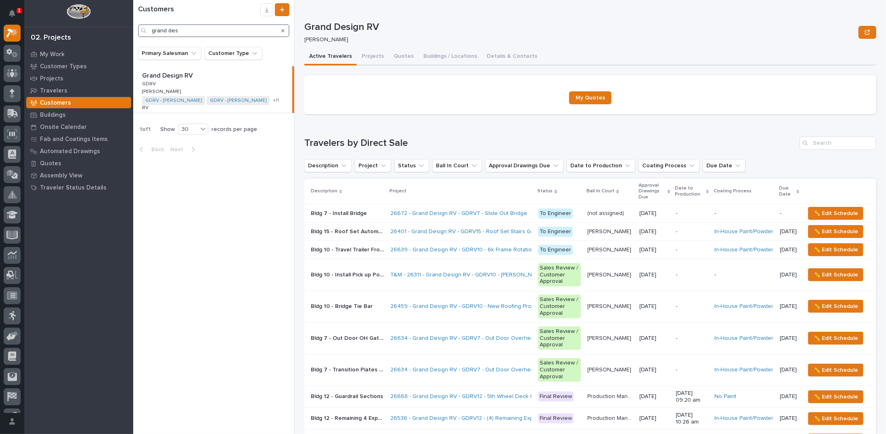
type input "grand des"
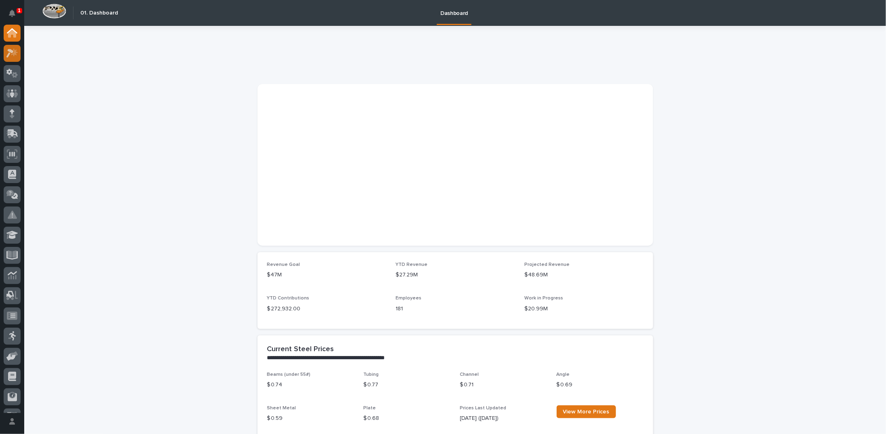
click at [8, 52] on icon at bounding box center [12, 52] width 12 height 9
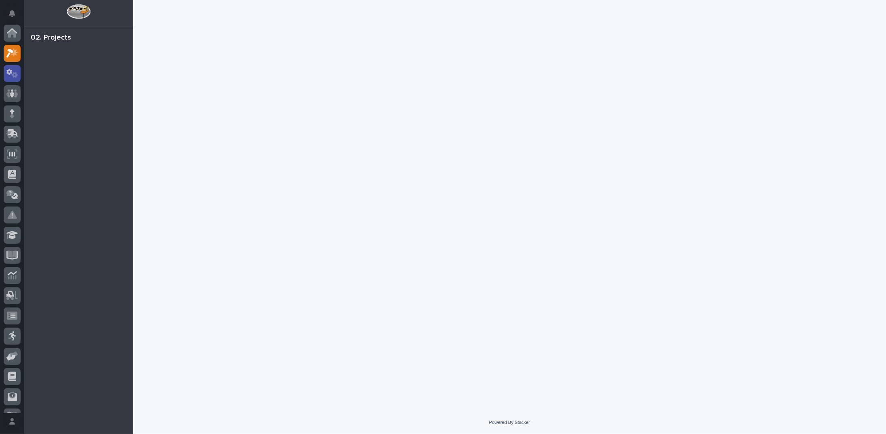
scroll to position [20, 0]
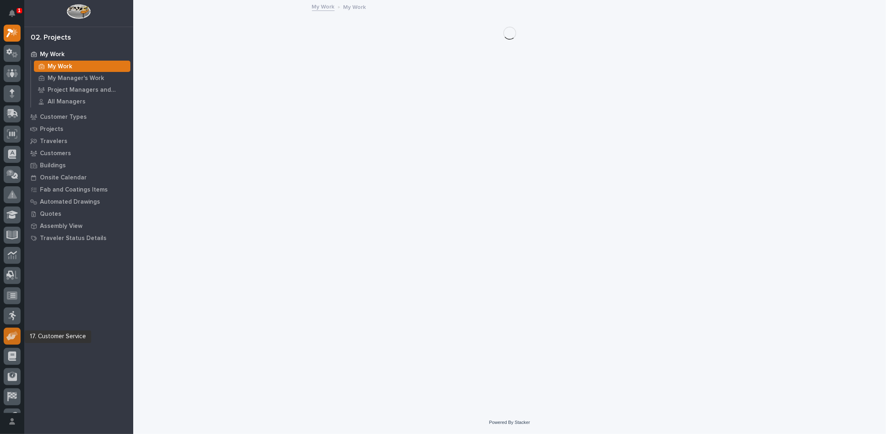
click at [9, 335] on icon at bounding box center [10, 337] width 9 height 8
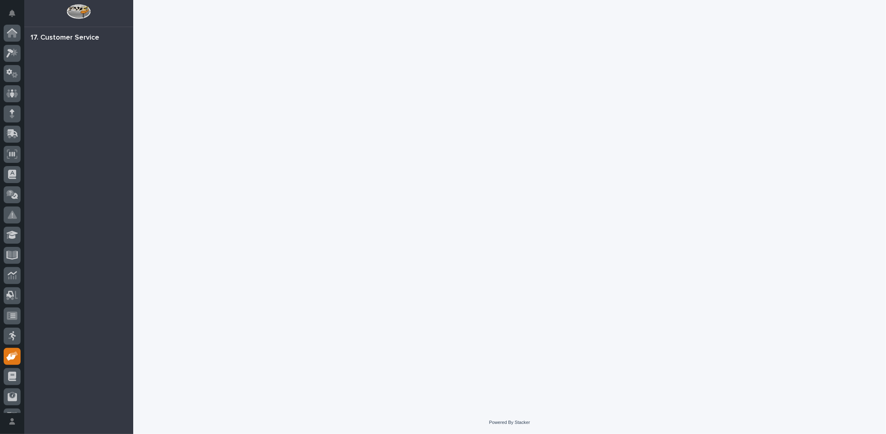
scroll to position [36, 0]
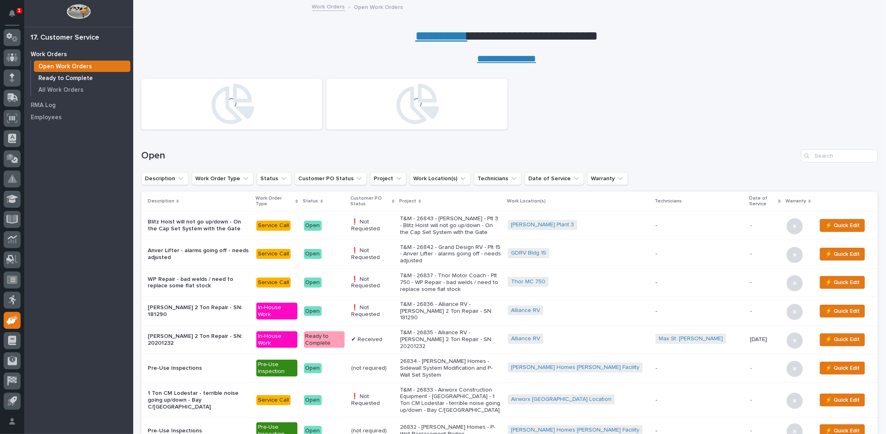
click at [85, 79] on p "Ready to Complete" at bounding box center [65, 78] width 55 height 7
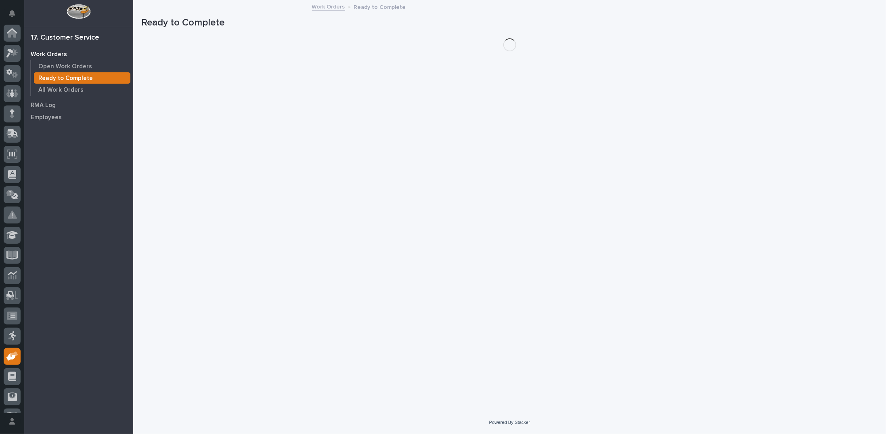
scroll to position [36, 0]
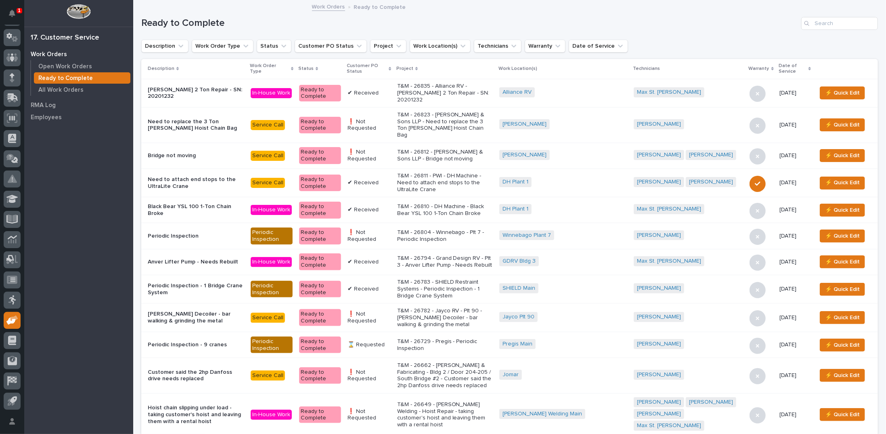
click at [391, 67] on icon at bounding box center [390, 69] width 2 height 4
